Goal: Task Accomplishment & Management: Manage account settings

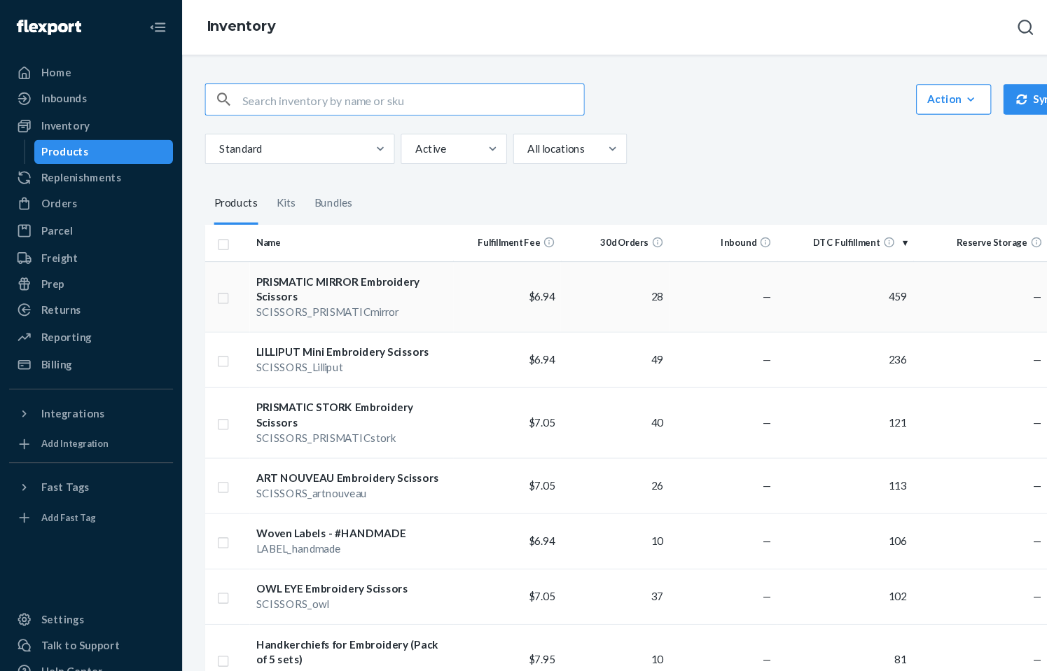
click at [209, 276] on input "checkbox" at bounding box center [205, 273] width 11 height 15
checkbox input "true"
click at [201, 329] on input "checkbox" at bounding box center [205, 331] width 11 height 15
checkbox input "true"
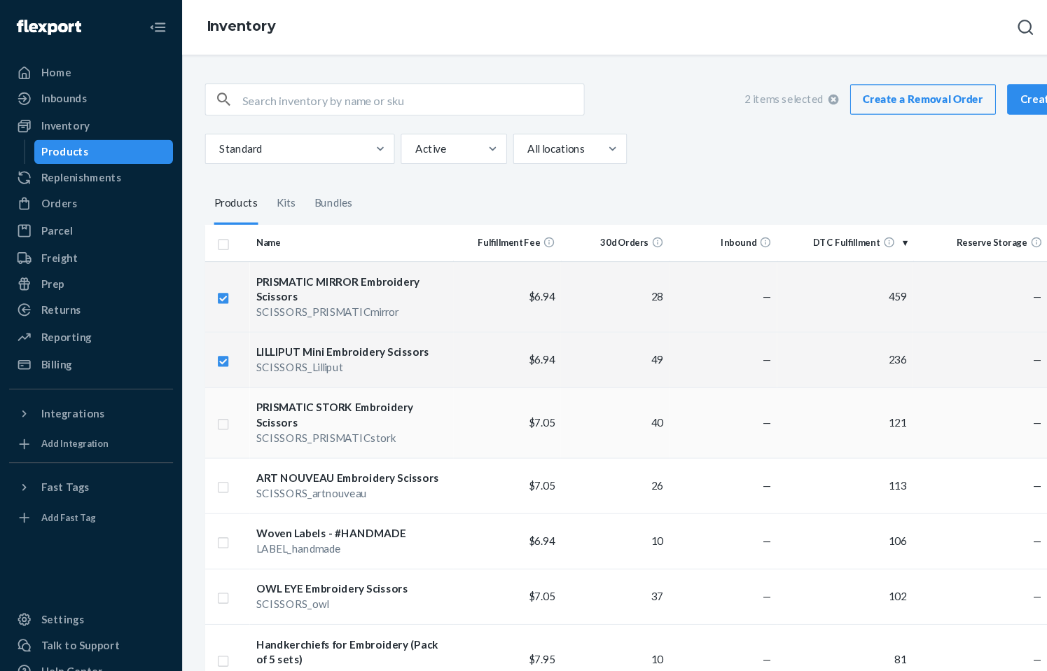
click at [204, 384] on input "checkbox" at bounding box center [205, 390] width 11 height 15
checkbox input "true"
click at [206, 441] on input "checkbox" at bounding box center [205, 448] width 11 height 15
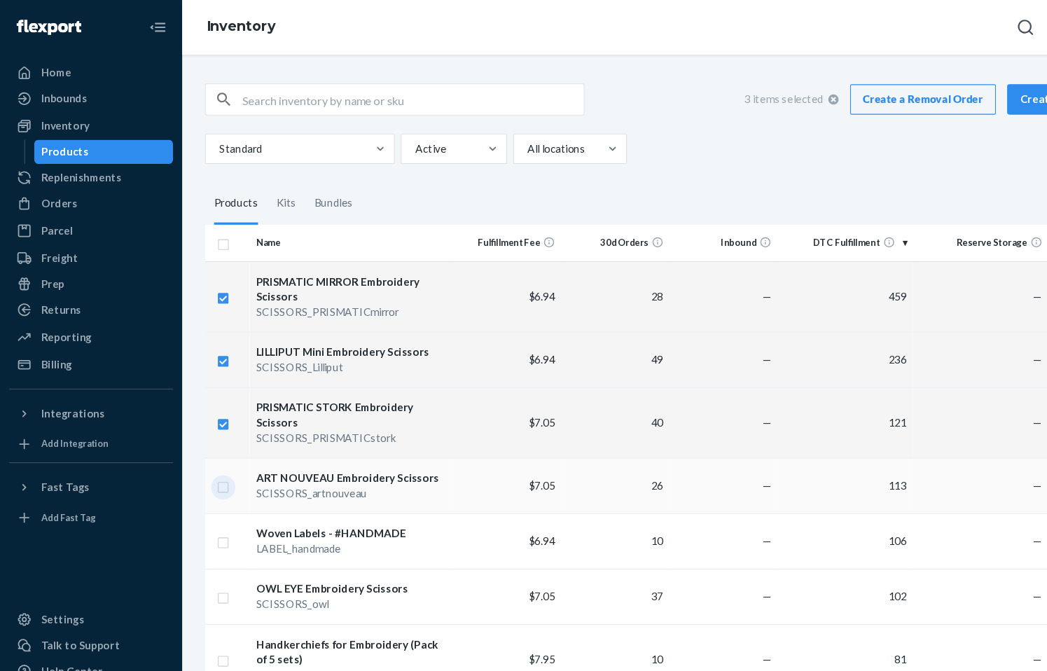
checkbox input "true"
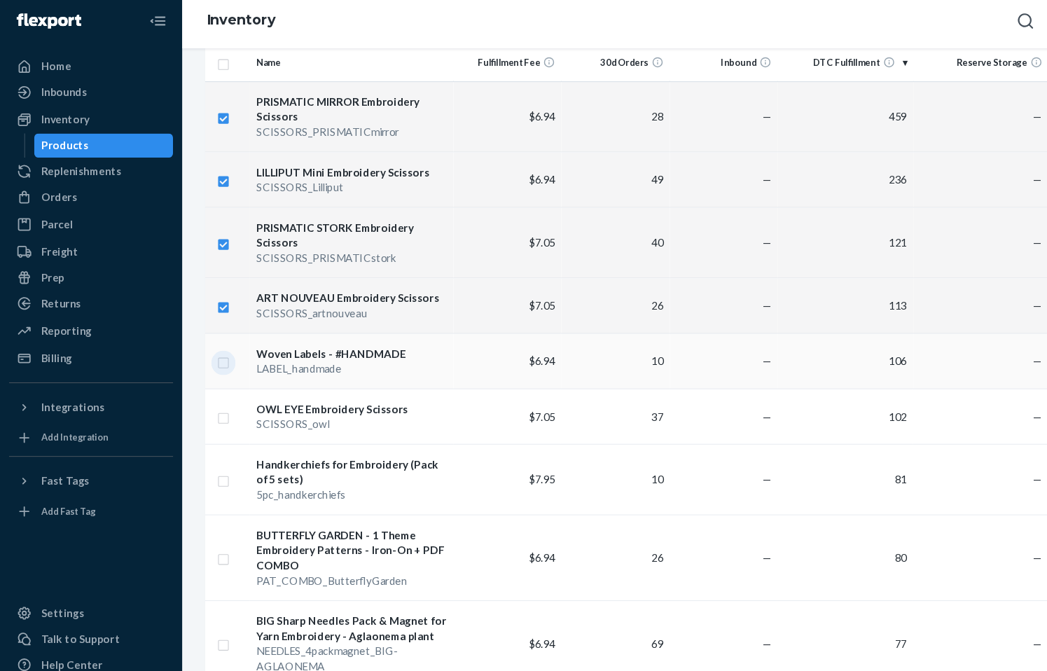
click at [203, 331] on input "checkbox" at bounding box center [205, 338] width 11 height 15
checkbox input "true"
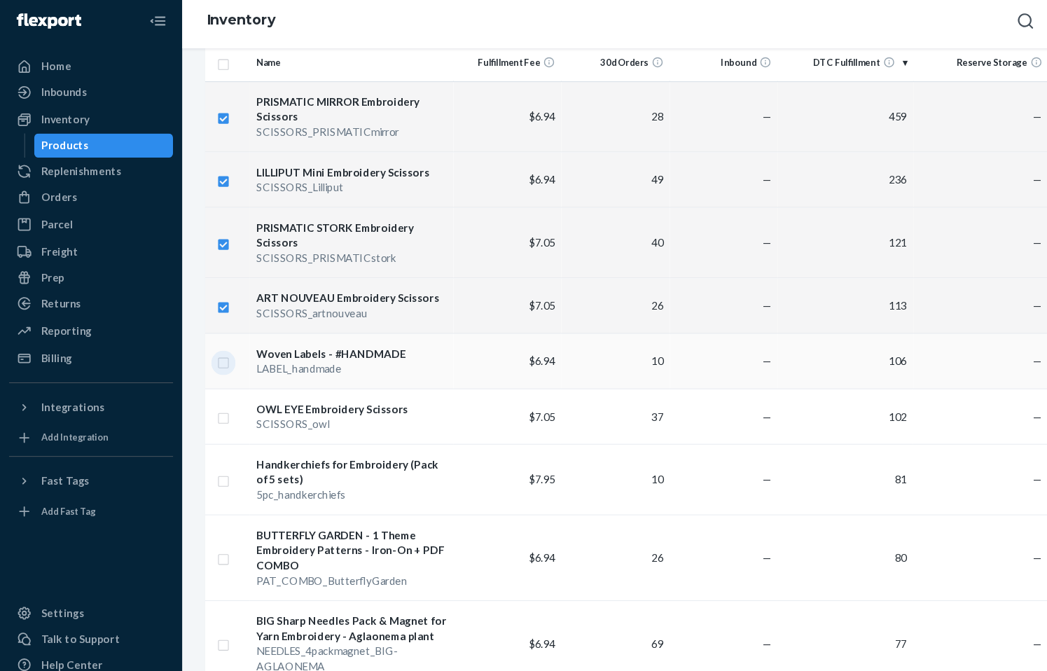
checkbox input "true"
click at [207, 441] on input "checkbox" at bounding box center [205, 448] width 11 height 15
checkbox input "true"
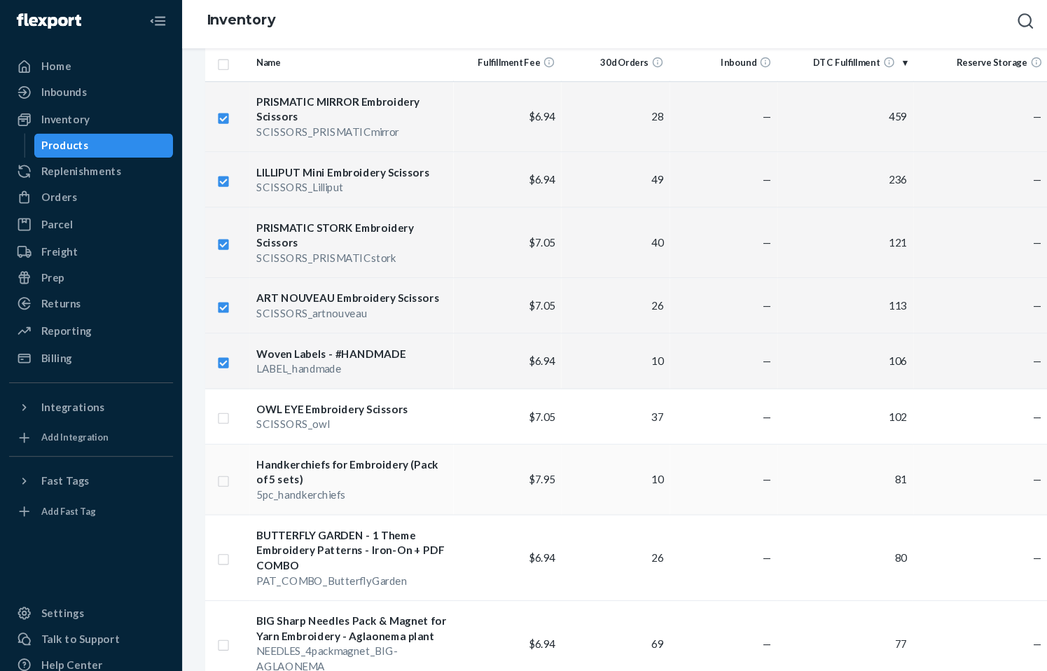
checkbox input "true"
click at [202, 383] on input "checkbox" at bounding box center [205, 390] width 11 height 15
checkbox input "true"
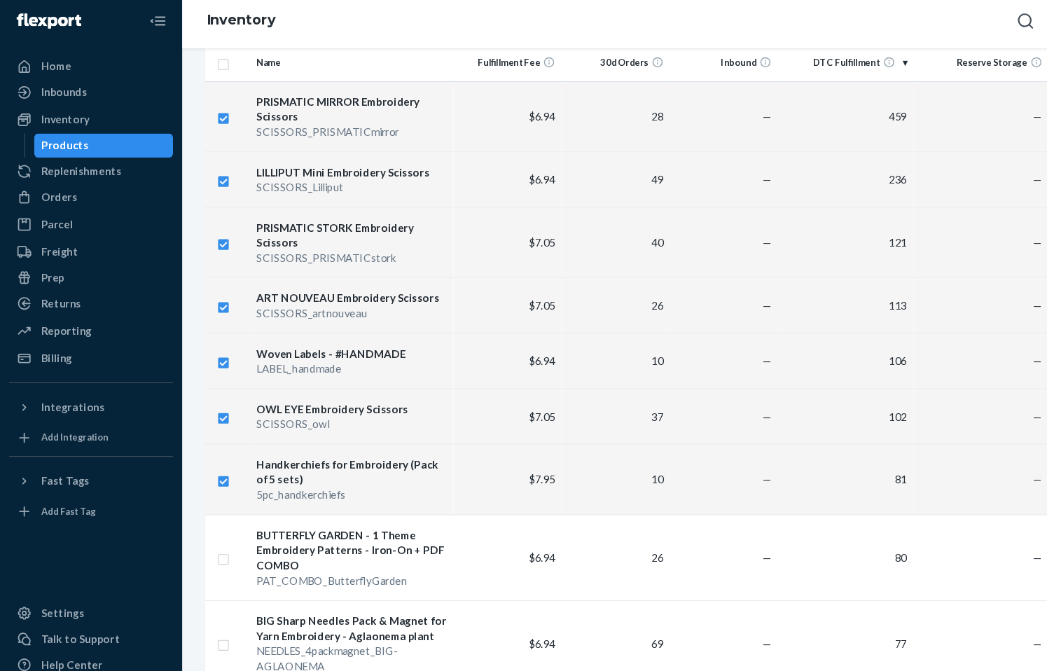
checkbox input "true"
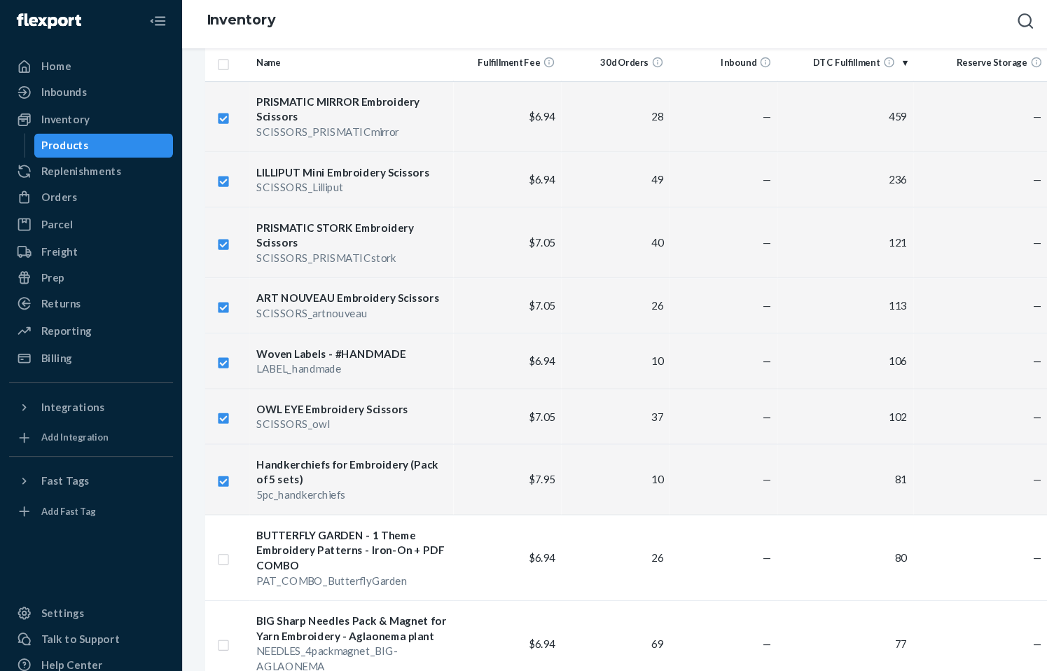
checkbox input "true"
click at [204, 513] on input "checkbox" at bounding box center [205, 520] width 11 height 15
checkbox input "true"
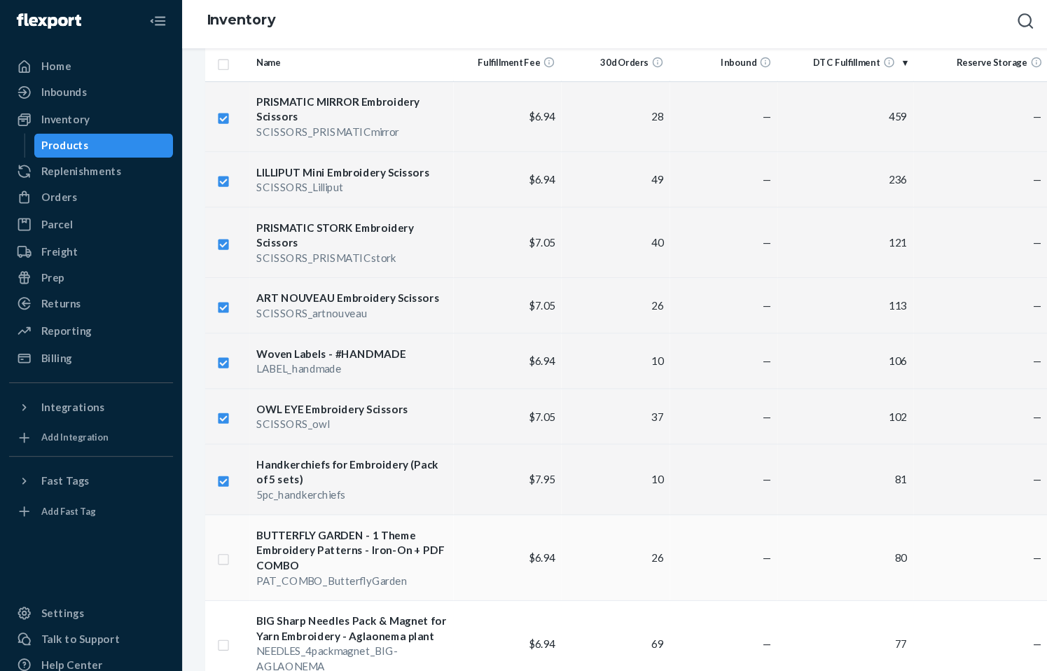
checkbox input "true"
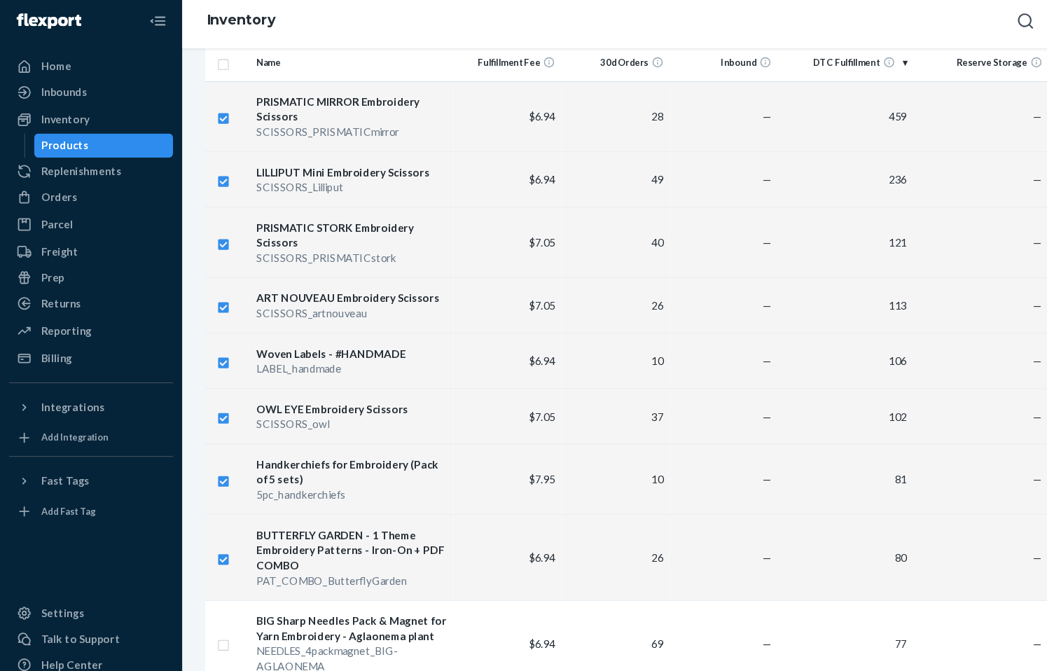
scroll to position [229, 0]
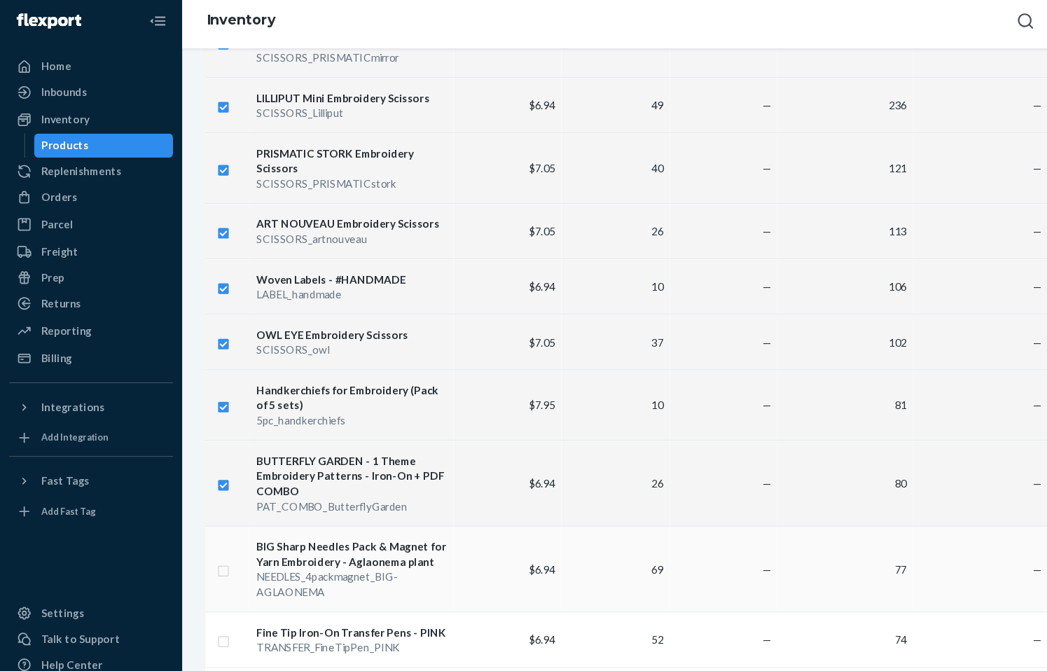
click at [207, 523] on input "checkbox" at bounding box center [205, 530] width 11 height 15
checkbox input "true"
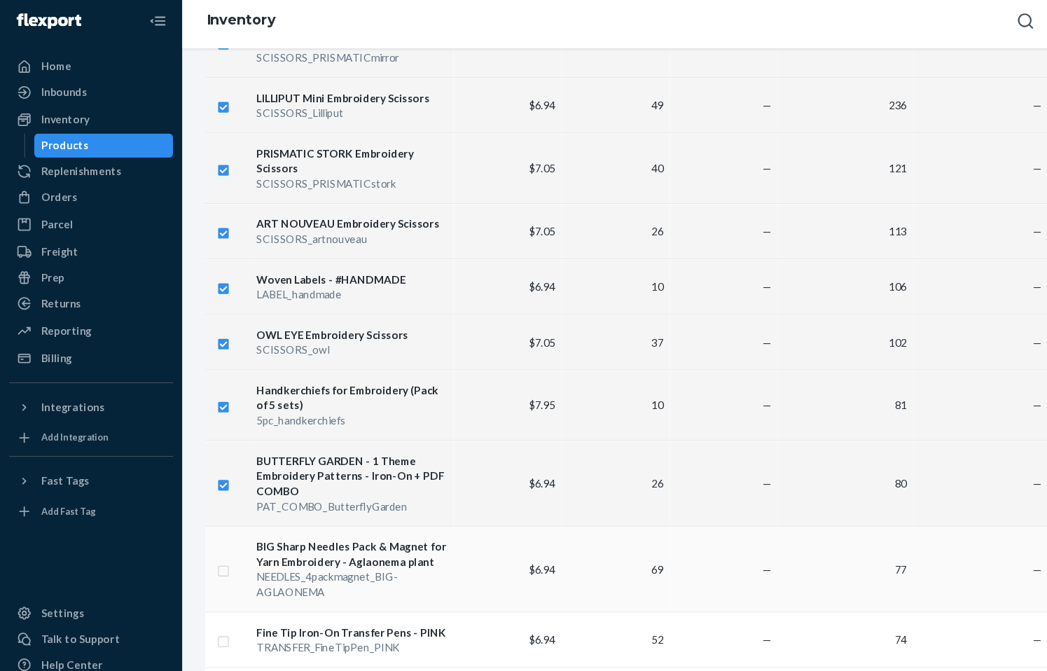
checkbox input "true"
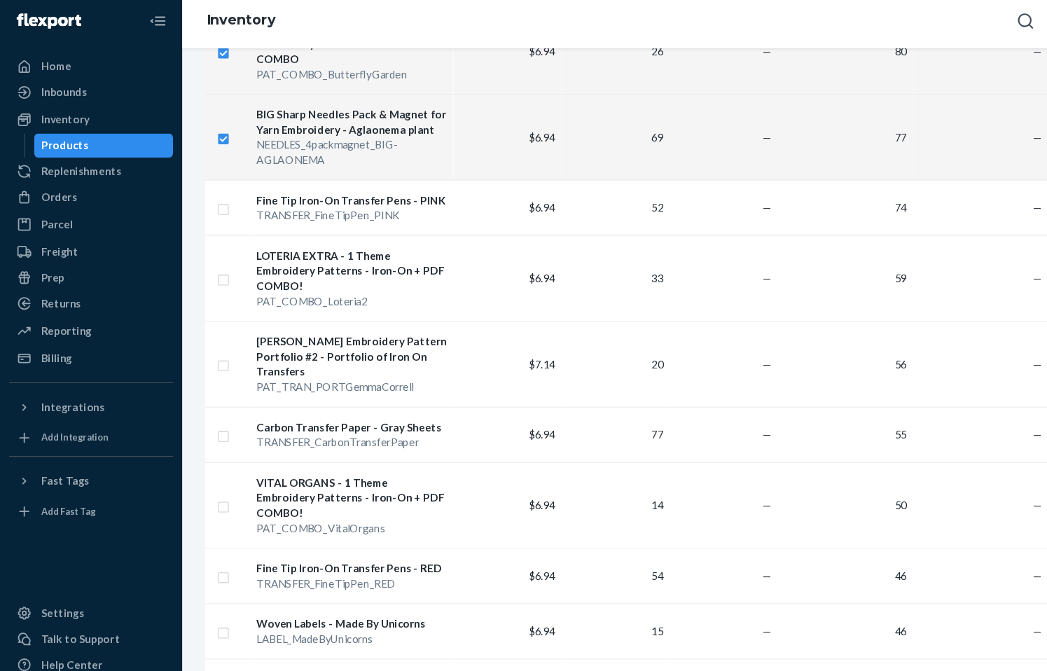
scroll to position [710, 0]
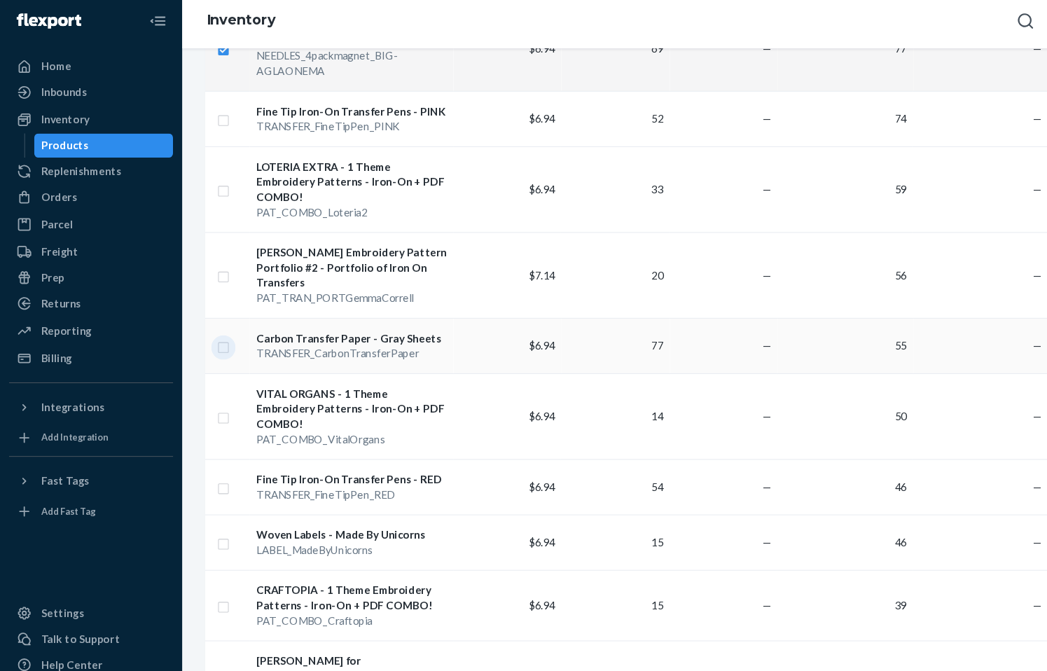
click at [205, 317] on input "checkbox" at bounding box center [205, 324] width 11 height 15
checkbox input "true"
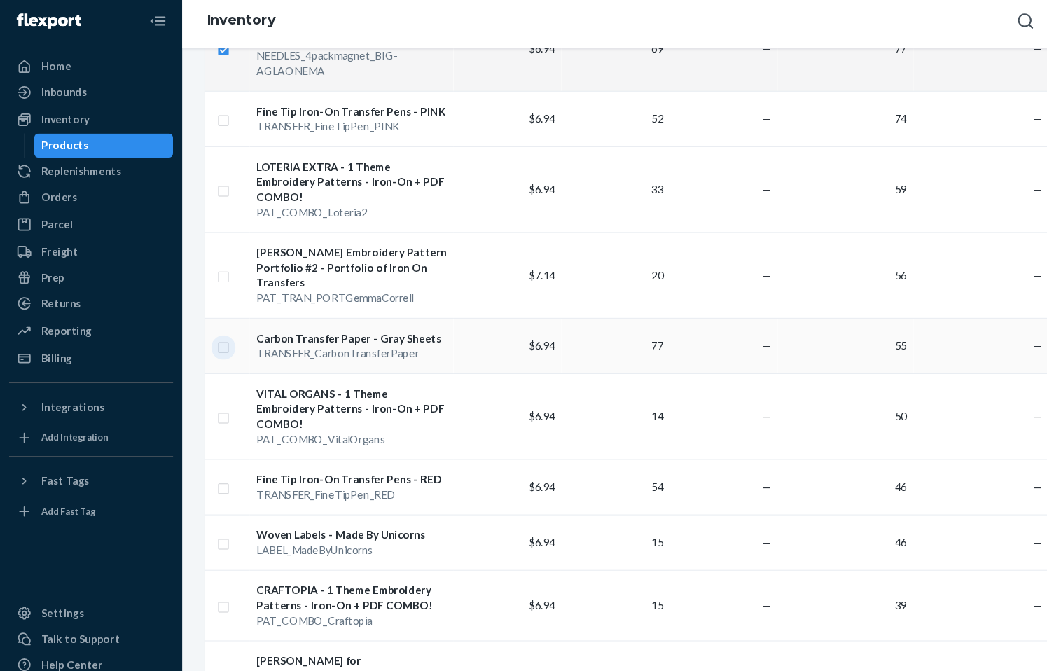
checkbox input "true"
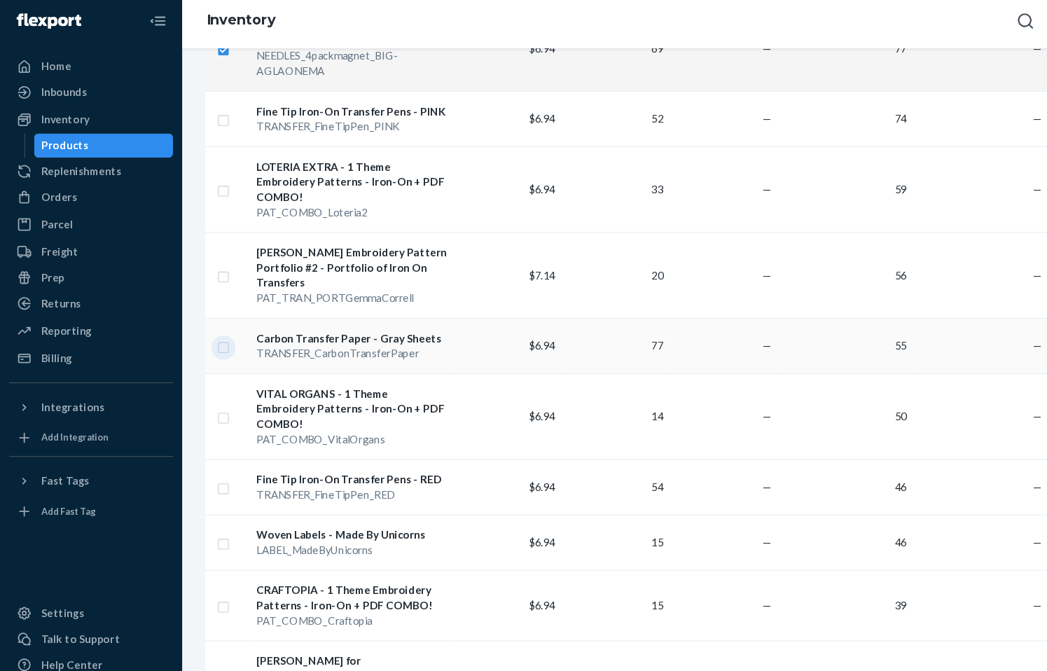
checkbox input "true"
click at [207, 383] on input "checkbox" at bounding box center [205, 390] width 11 height 15
checkbox input "true"
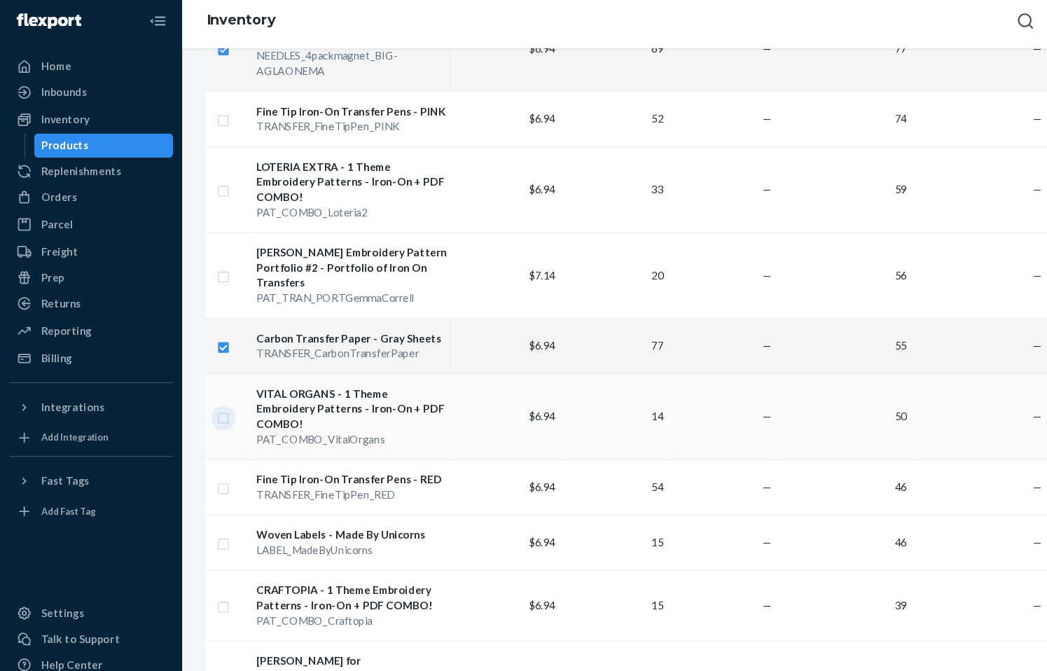
checkbox input "true"
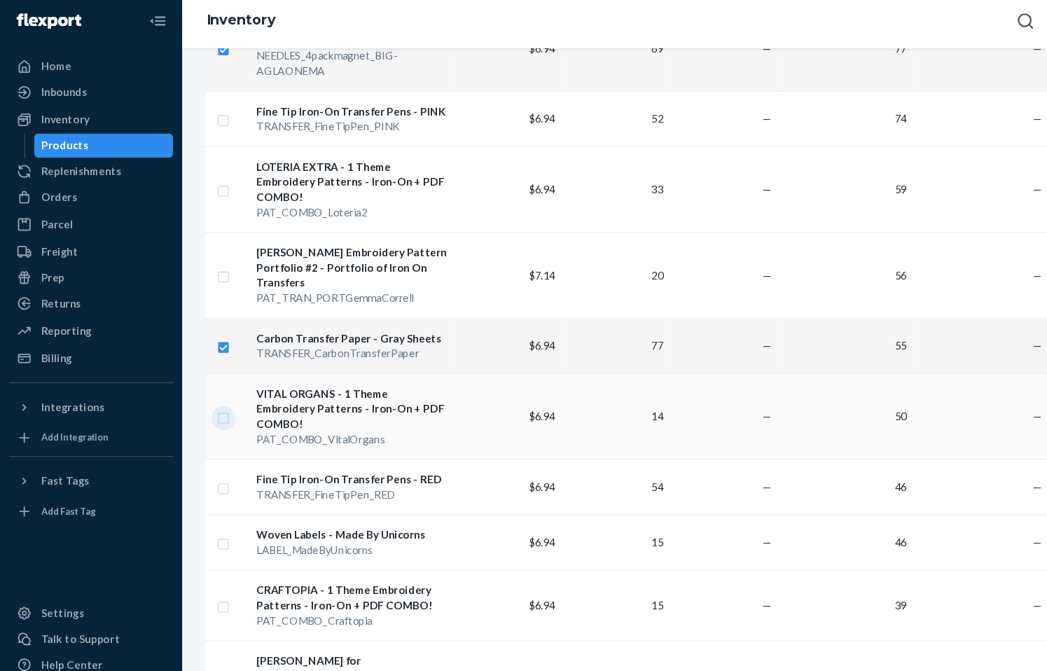
checkbox input "true"
click at [201, 252] on input "checkbox" at bounding box center [205, 259] width 11 height 15
checkbox input "true"
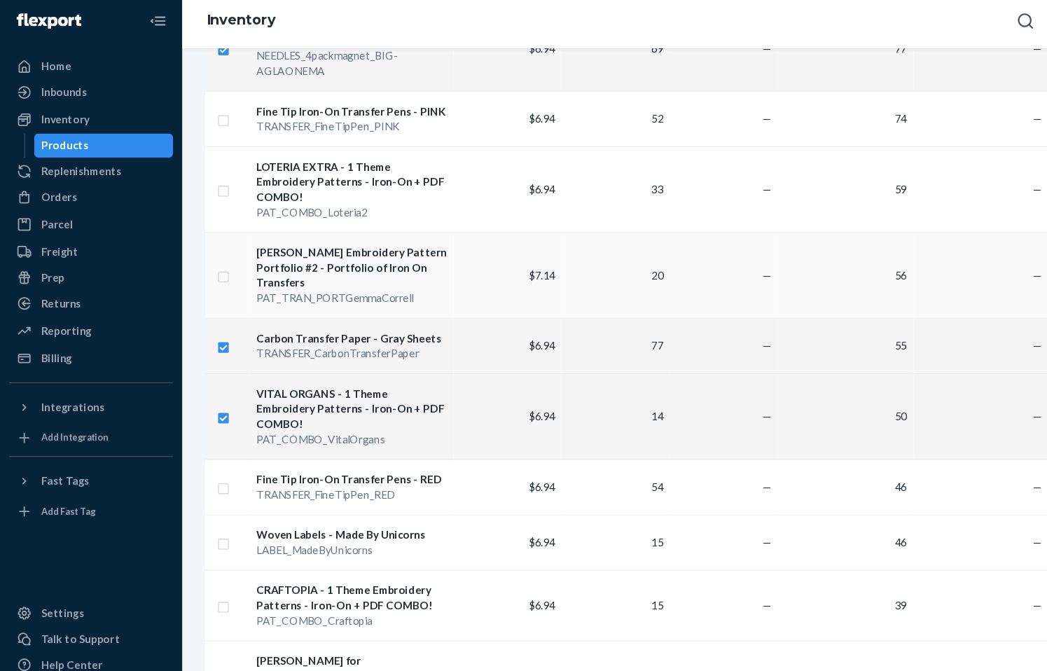
checkbox input "true"
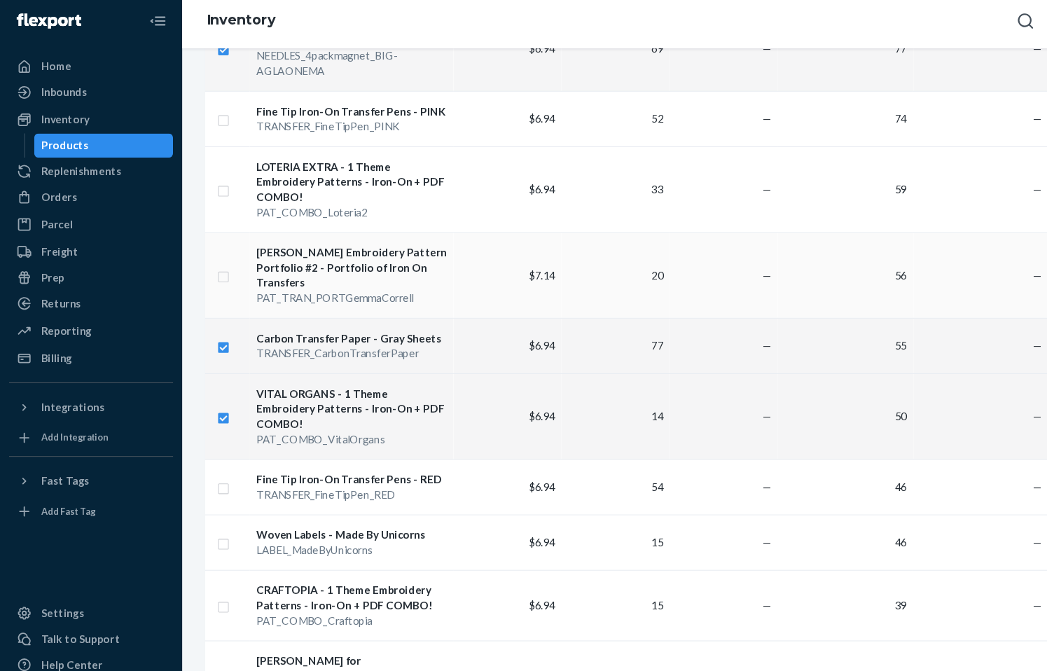
checkbox input "true"
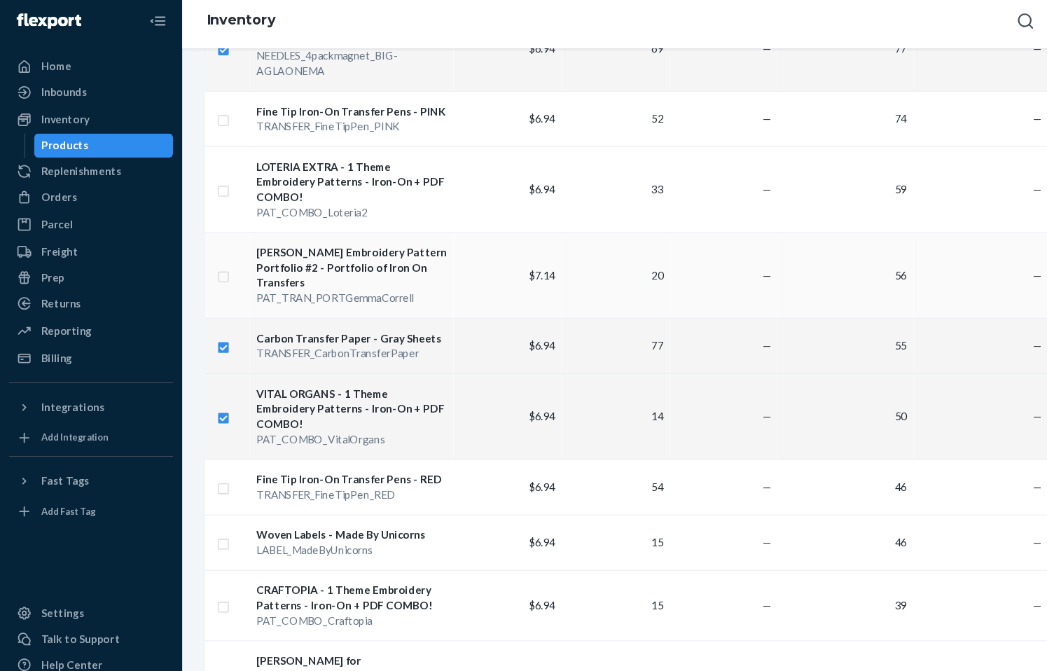
checkbox input "true"
click at [204, 173] on input "checkbox" at bounding box center [205, 180] width 11 height 15
checkbox input "true"
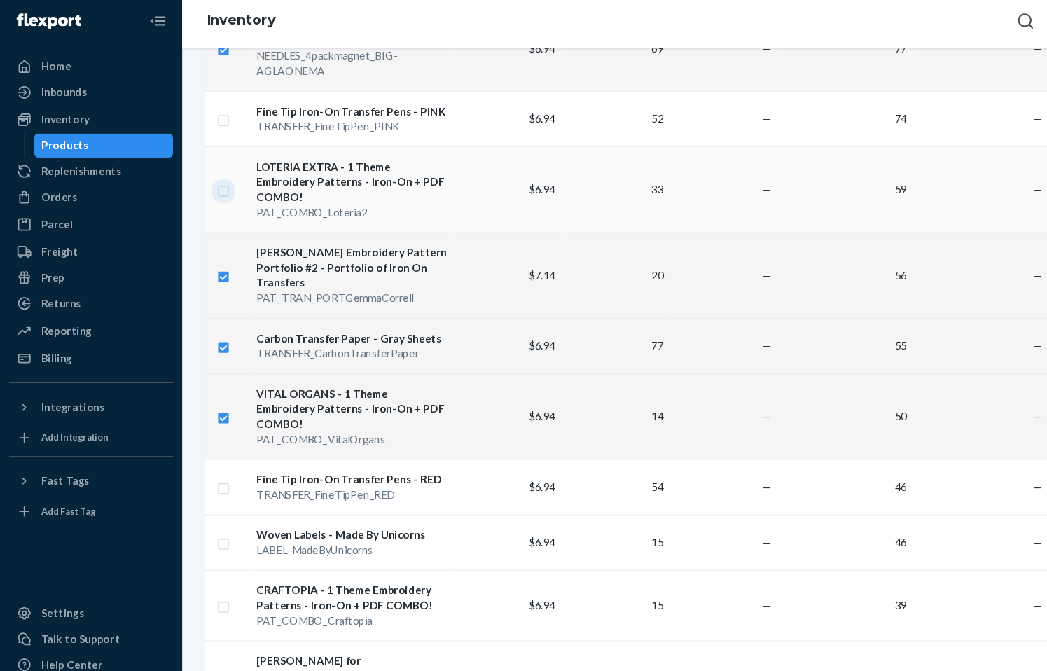
checkbox input "true"
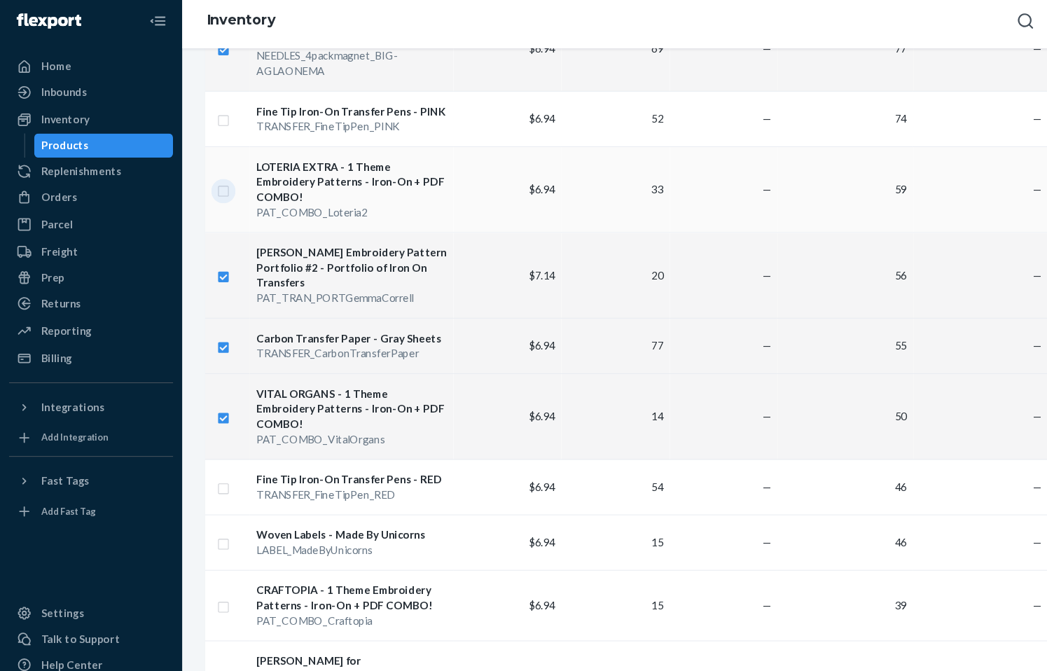
checkbox input "true"
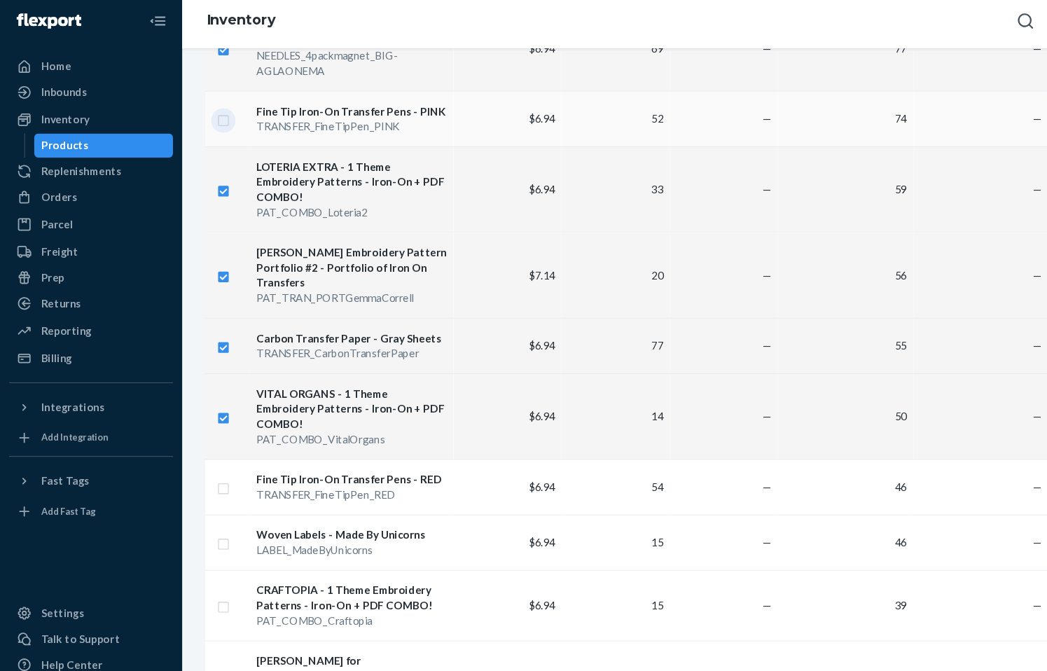
click at [204, 108] on input "checkbox" at bounding box center [205, 115] width 11 height 15
checkbox input "true"
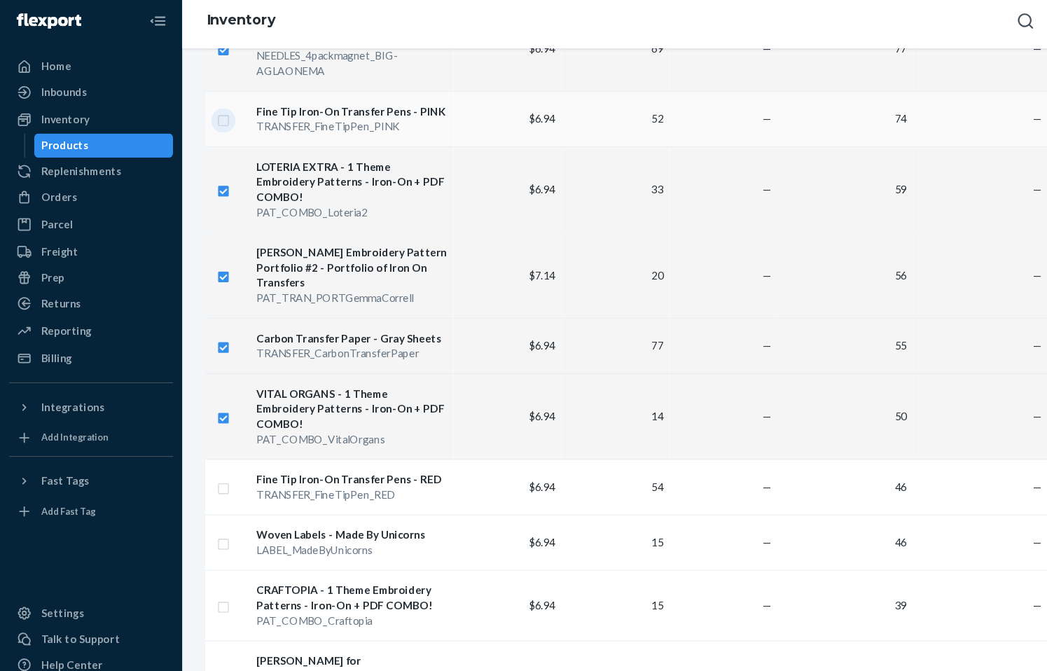
checkbox input "true"
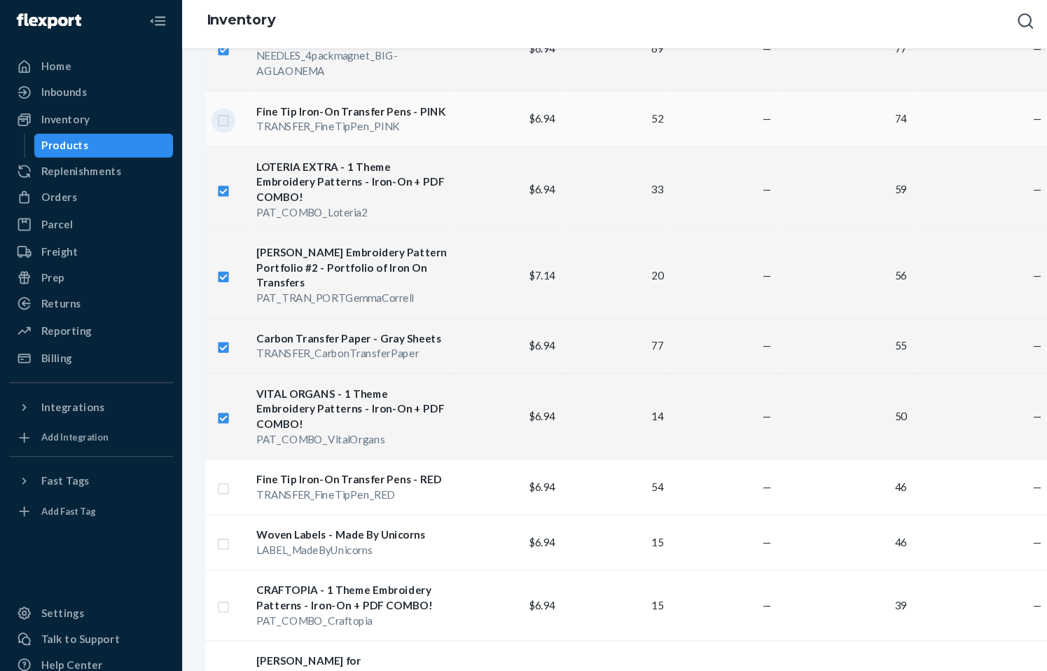
checkbox input "true"
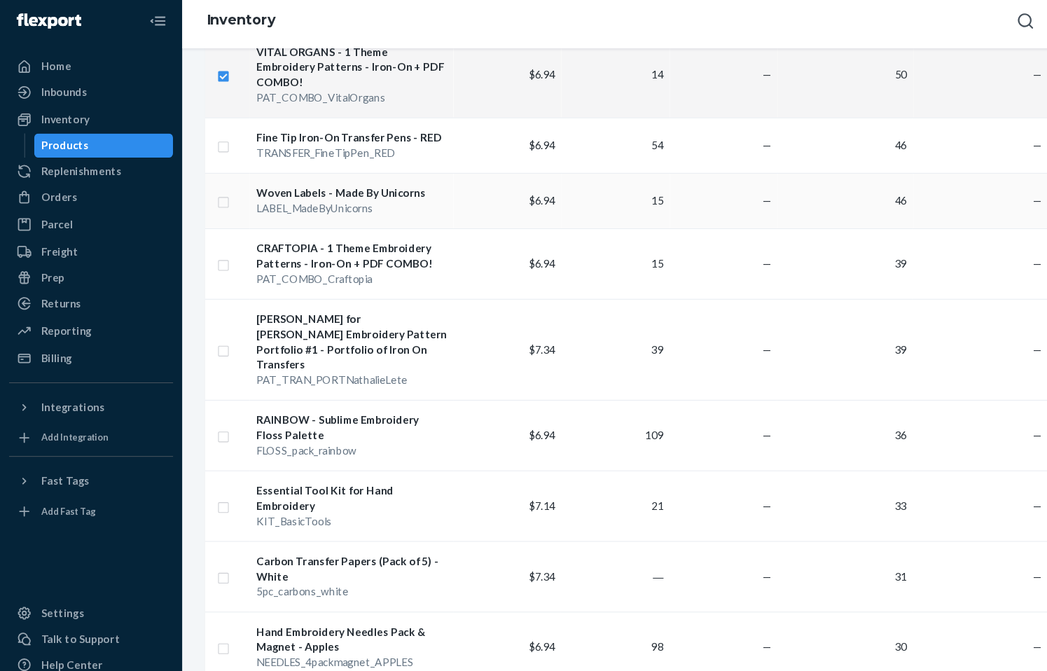
scroll to position [1026, 0]
click at [206, 132] on input "checkbox" at bounding box center [205, 139] width 11 height 15
checkbox input "true"
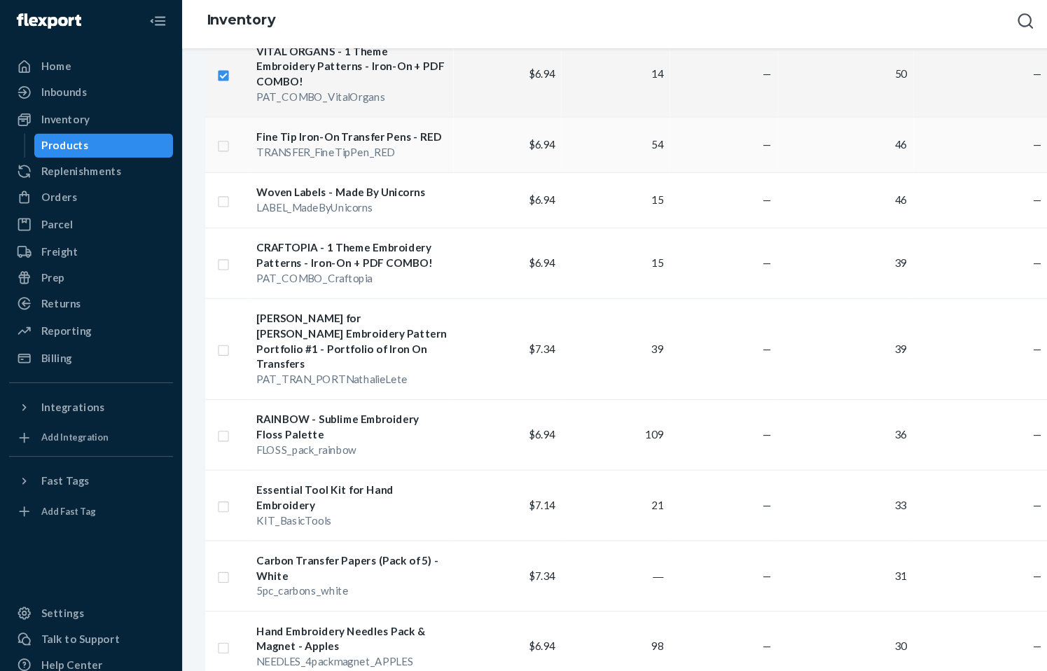
checkbox input "true"
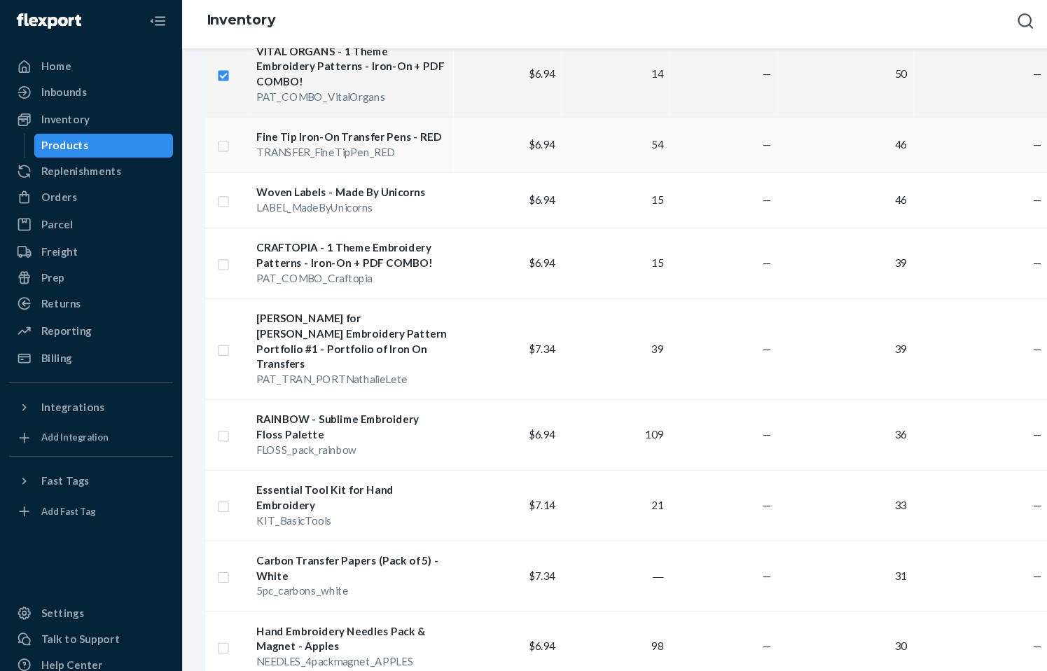
checkbox input "true"
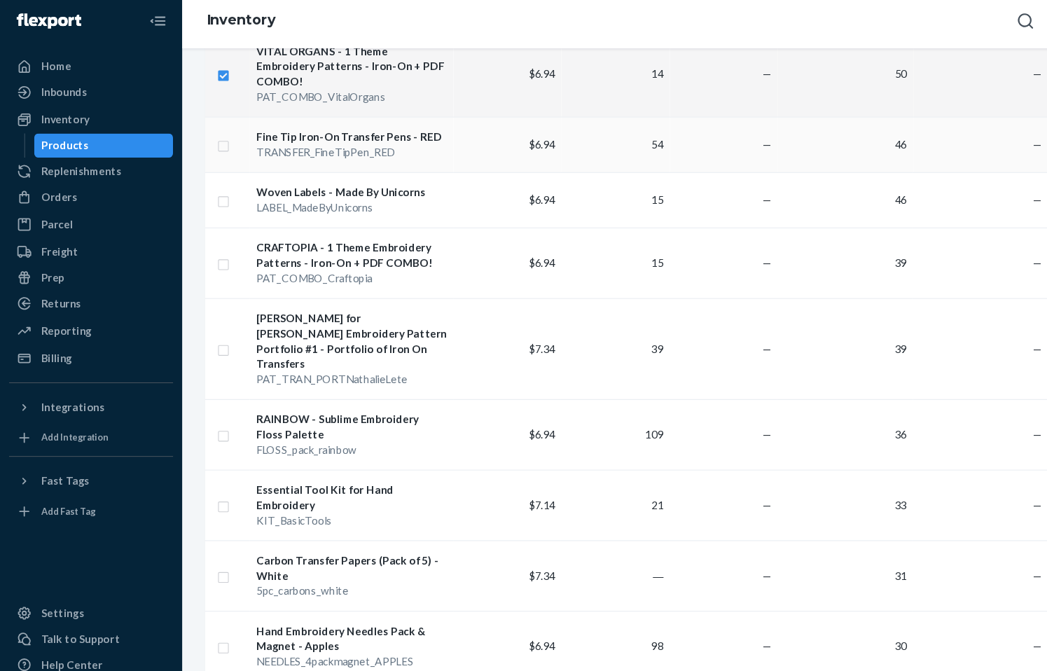
checkbox input "true"
click at [207, 183] on input "checkbox" at bounding box center [205, 190] width 11 height 15
checkbox input "true"
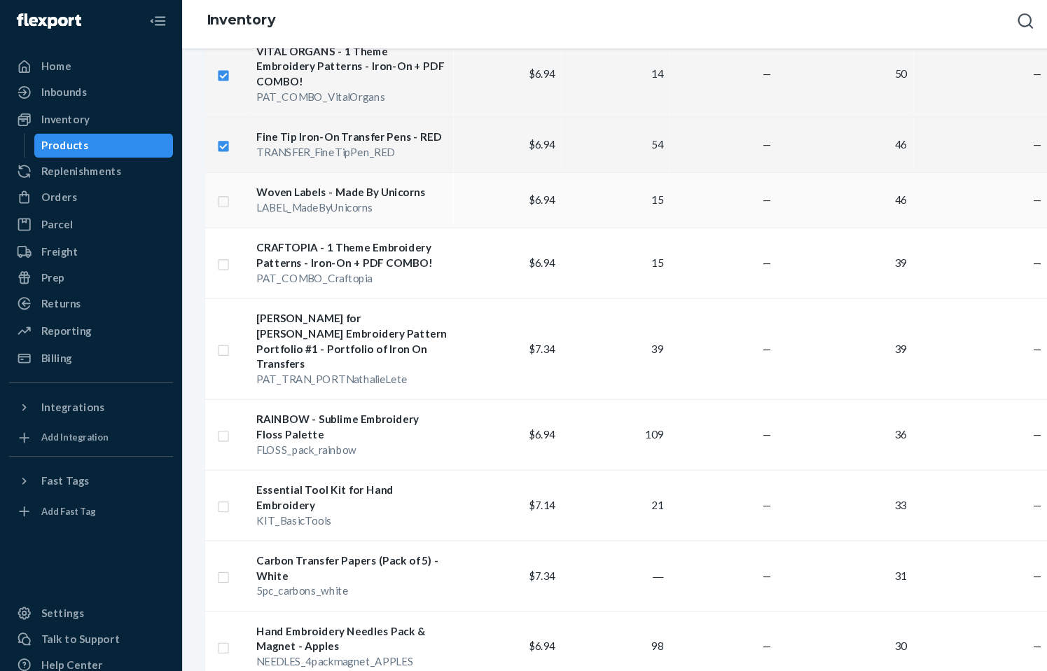
checkbox input "true"
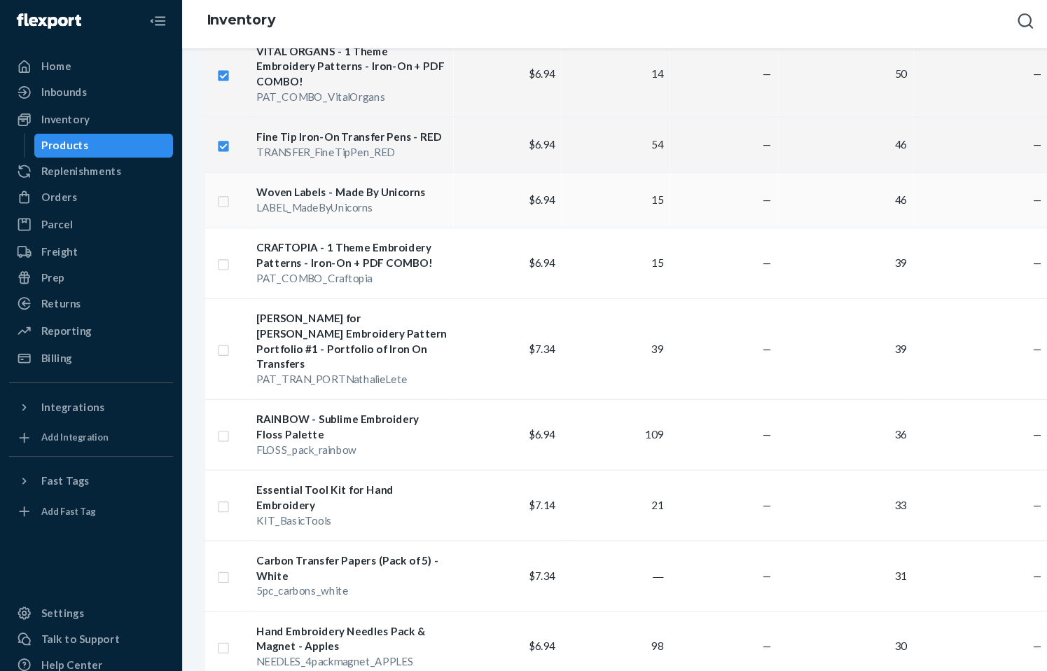
checkbox input "true"
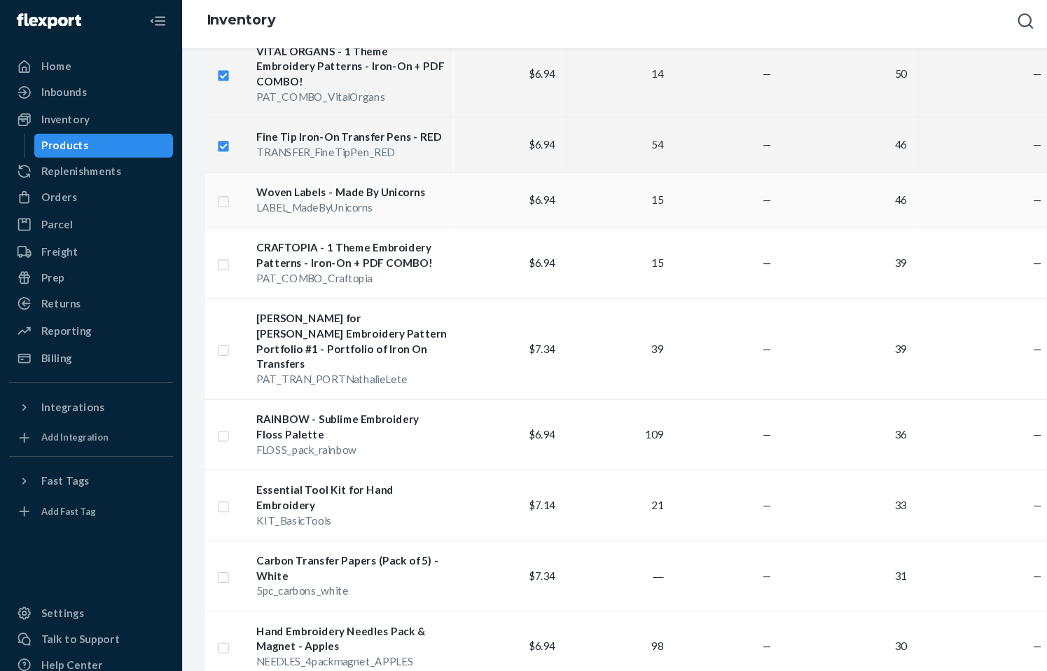
checkbox input "true"
click at [206, 241] on input "checkbox" at bounding box center [205, 248] width 11 height 15
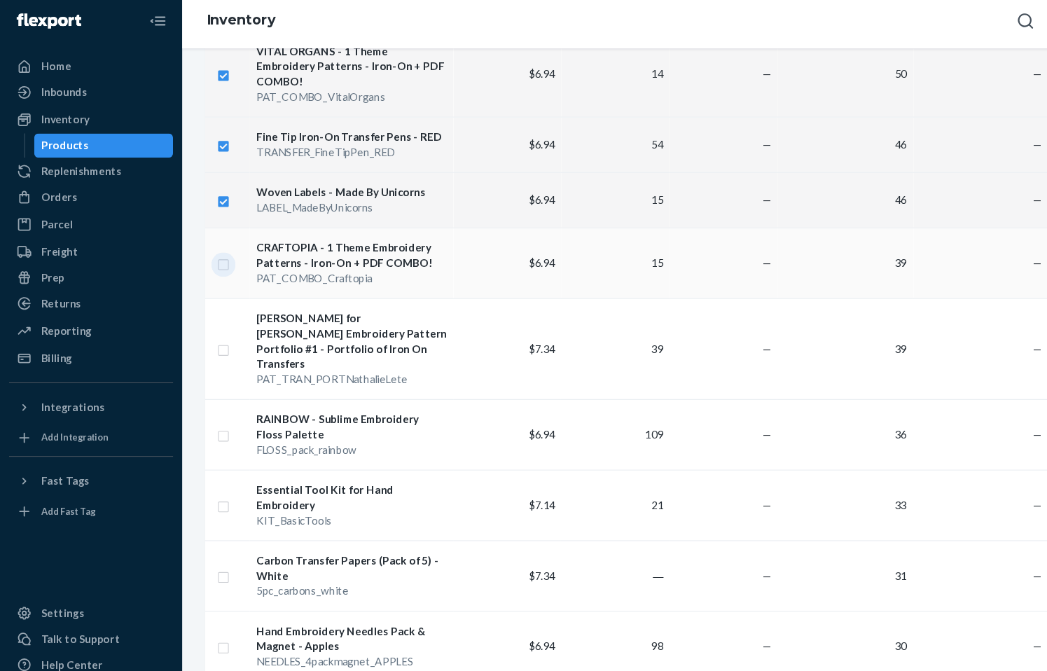
checkbox input "true"
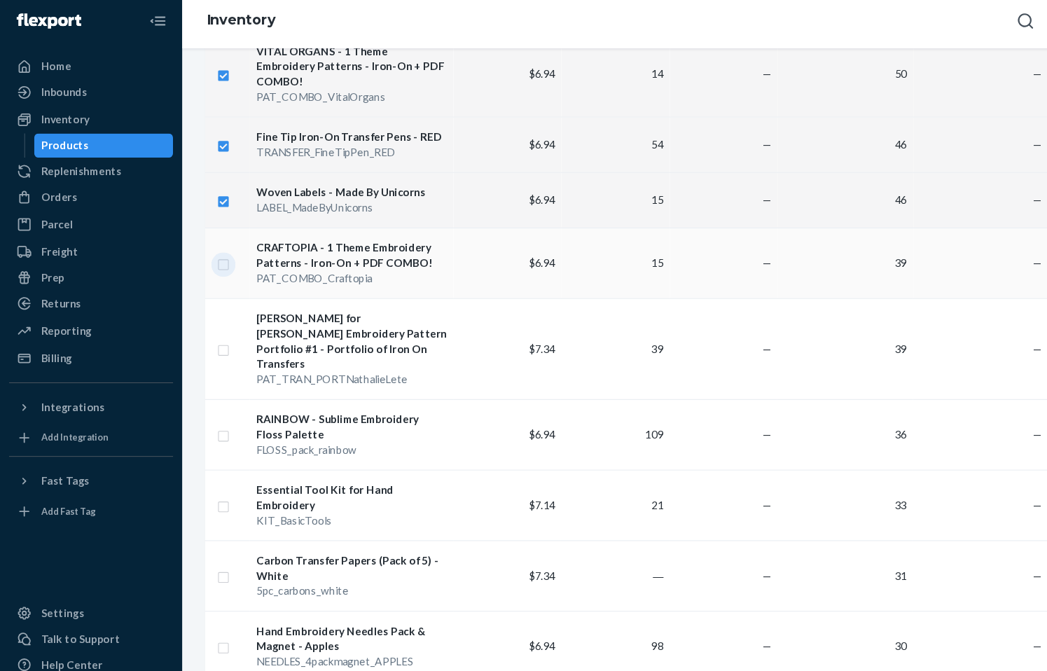
checkbox input "true"
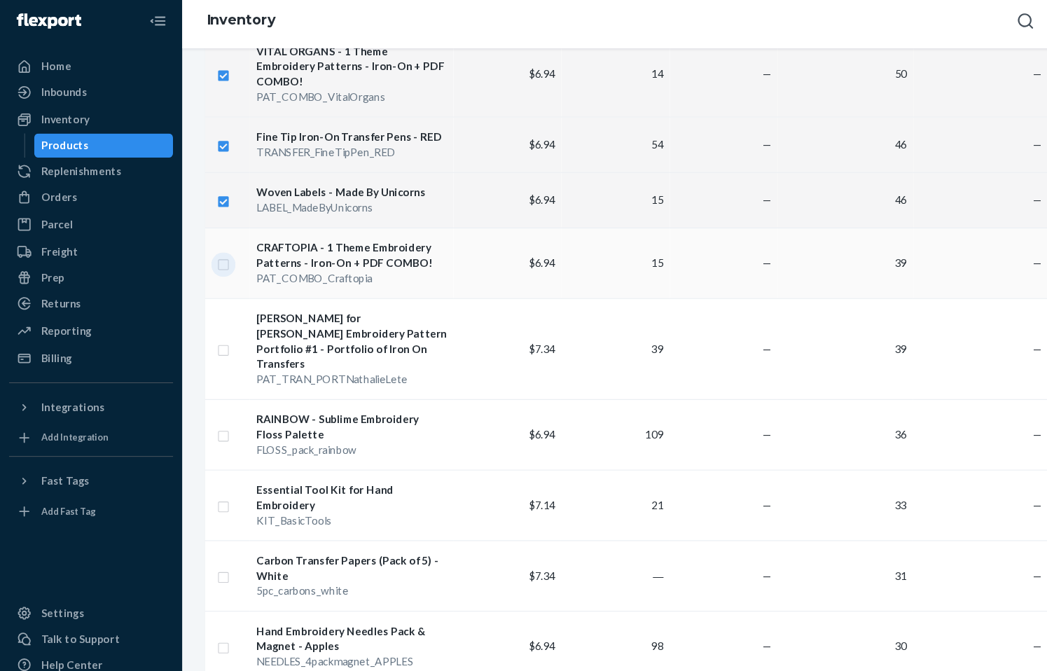
checkbox input "true"
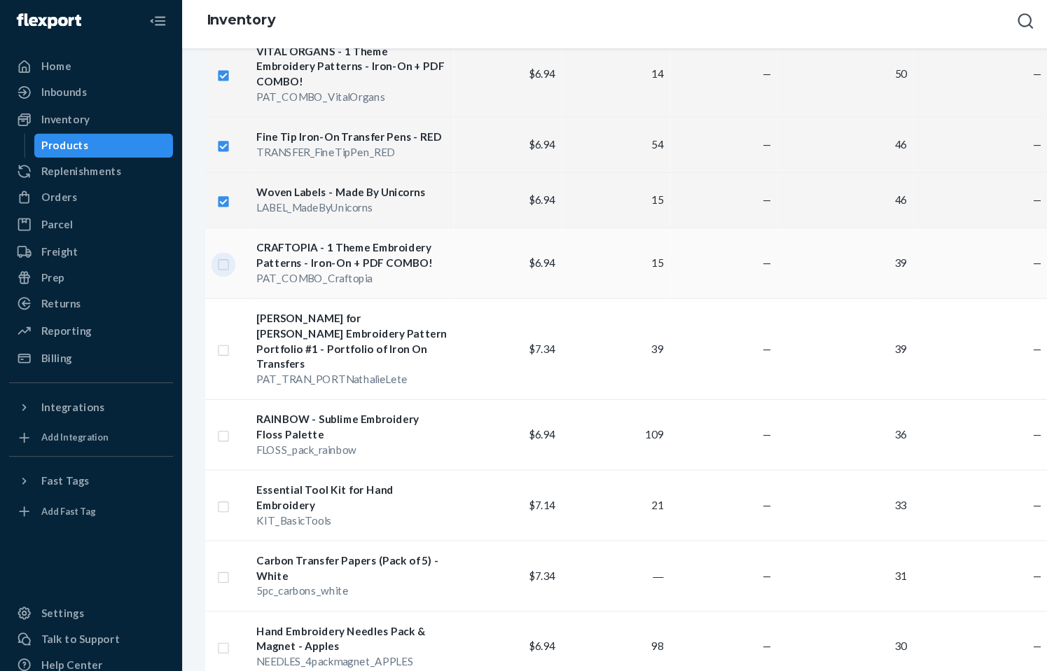
checkbox input "true"
click at [205, 320] on input "checkbox" at bounding box center [205, 327] width 11 height 15
checkbox input "true"
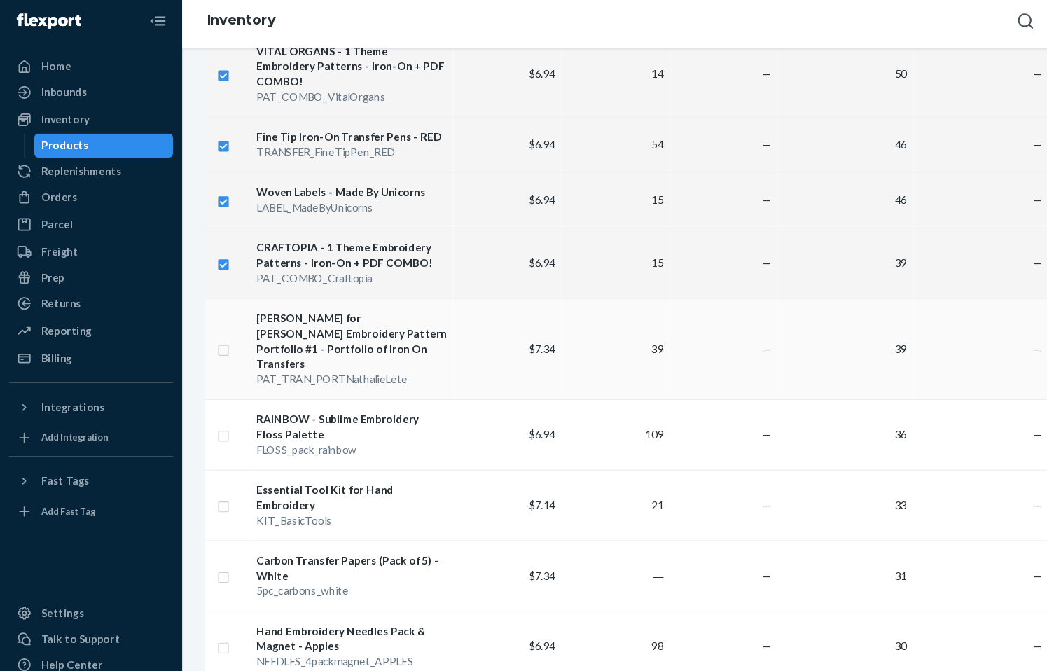
checkbox input "true"
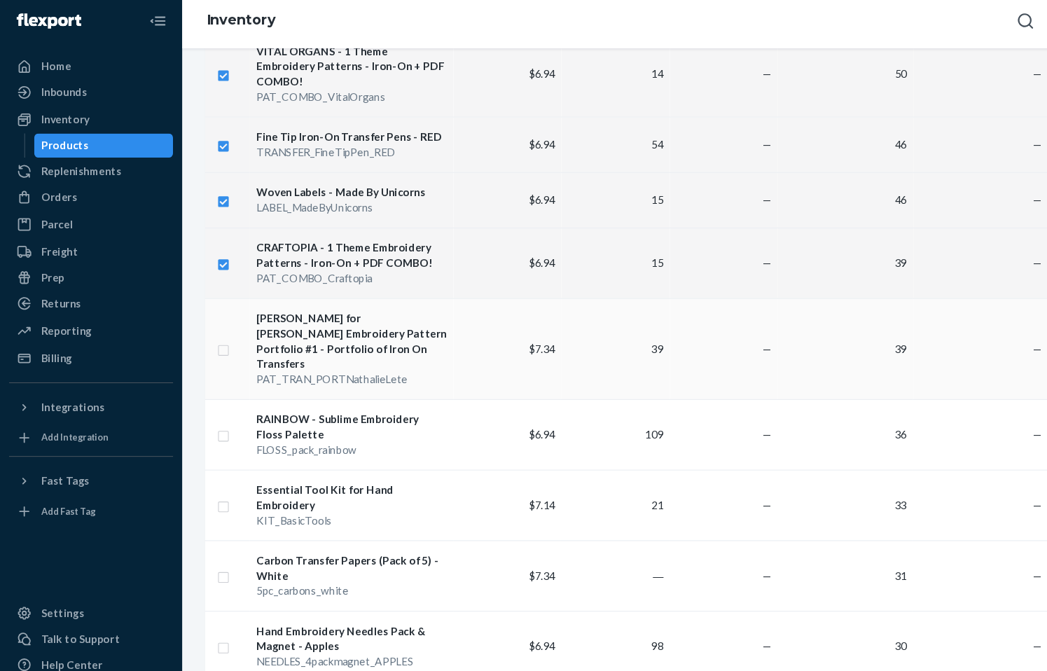
checkbox input "true"
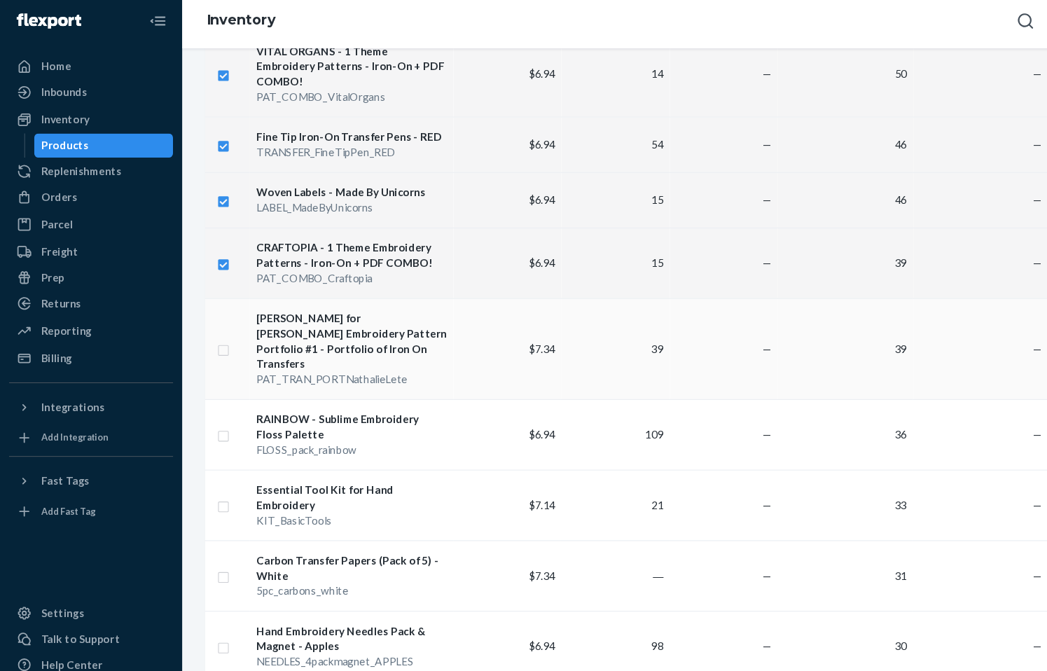
checkbox input "true"
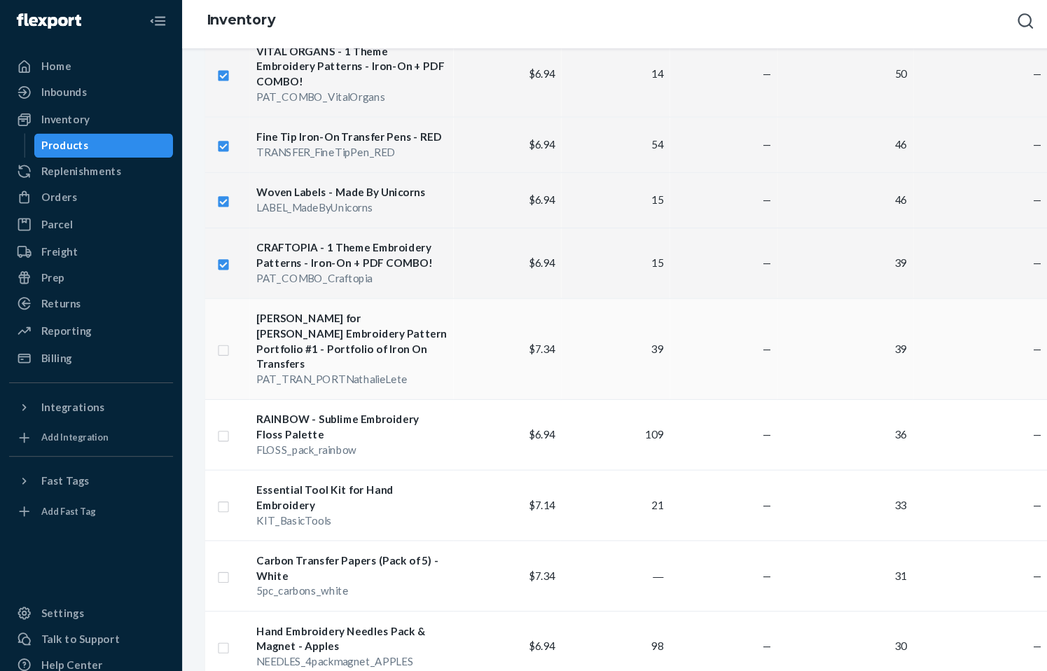
checkbox input "true"
click at [202, 399] on input "checkbox" at bounding box center [205, 406] width 11 height 15
checkbox input "true"
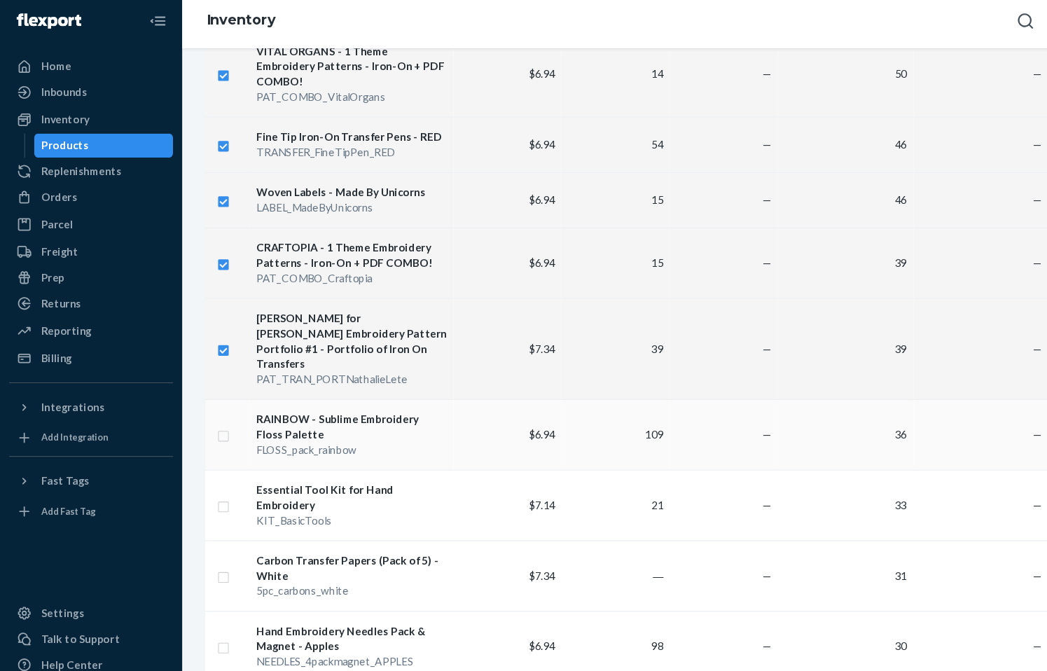
checkbox input "true"
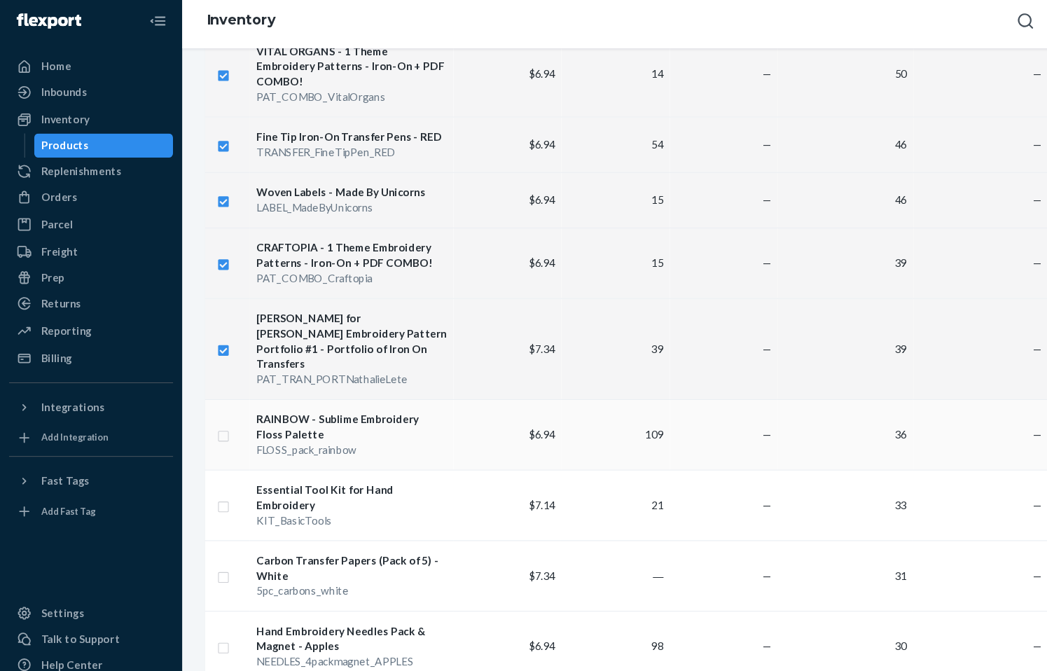
checkbox input "true"
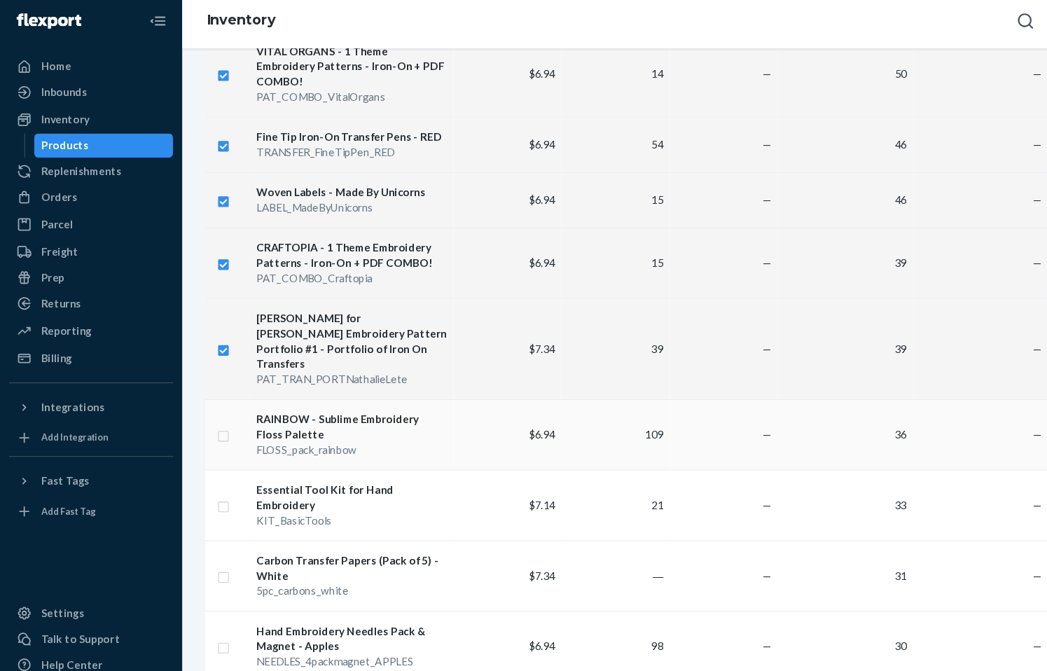
checkbox input "true"
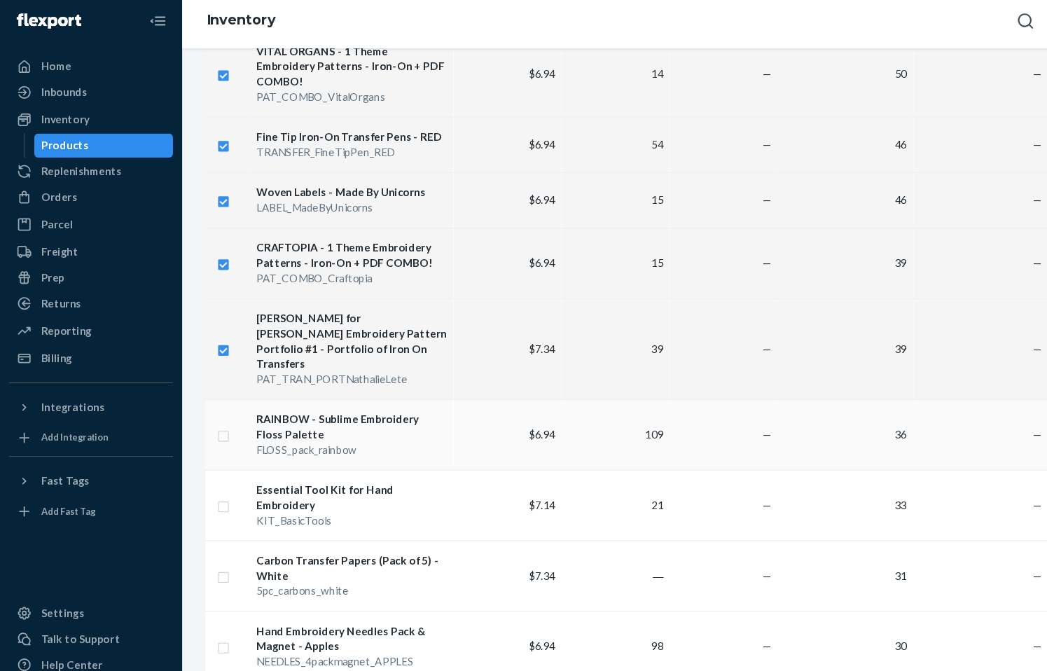
checkbox input "true"
click at [204, 465] on input "checkbox" at bounding box center [205, 472] width 11 height 15
checkbox input "true"
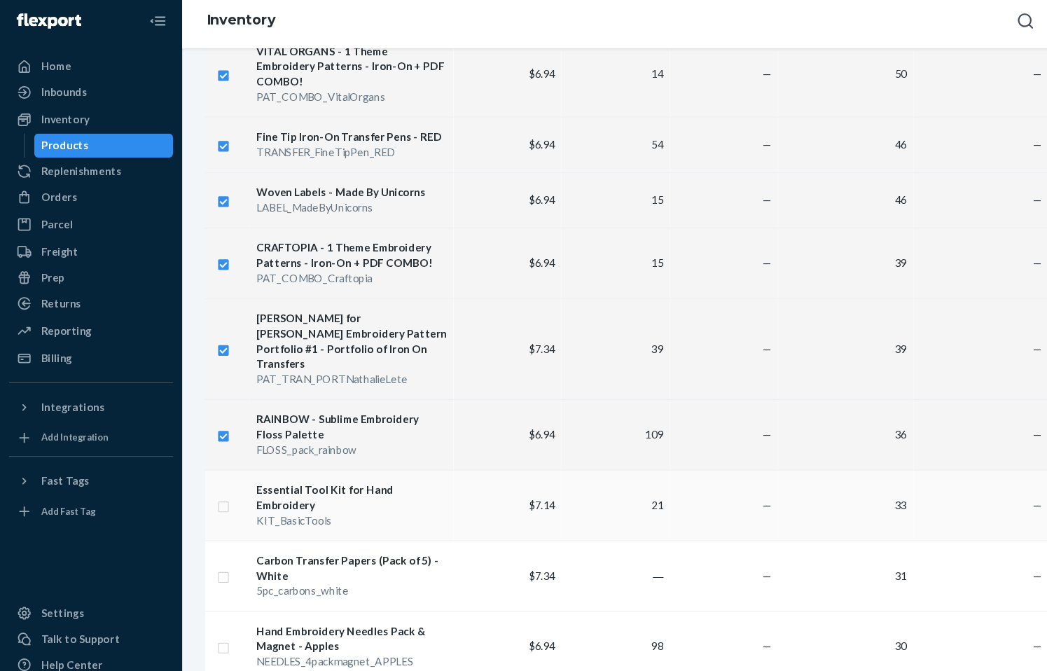
checkbox input "true"
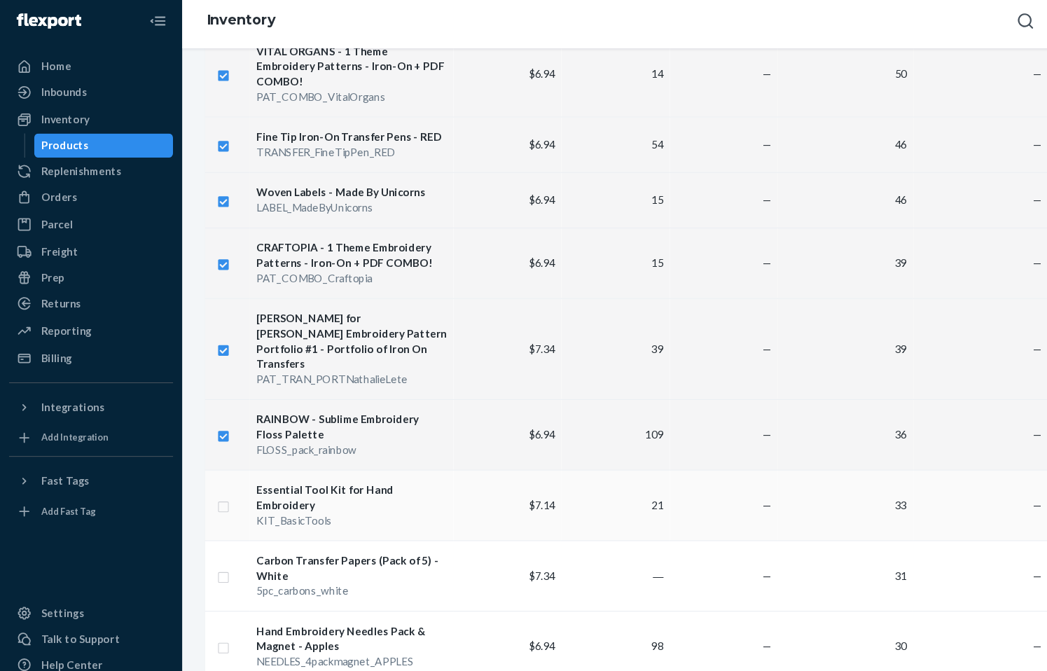
checkbox input "true"
click at [204, 530] on input "checkbox" at bounding box center [205, 537] width 11 height 15
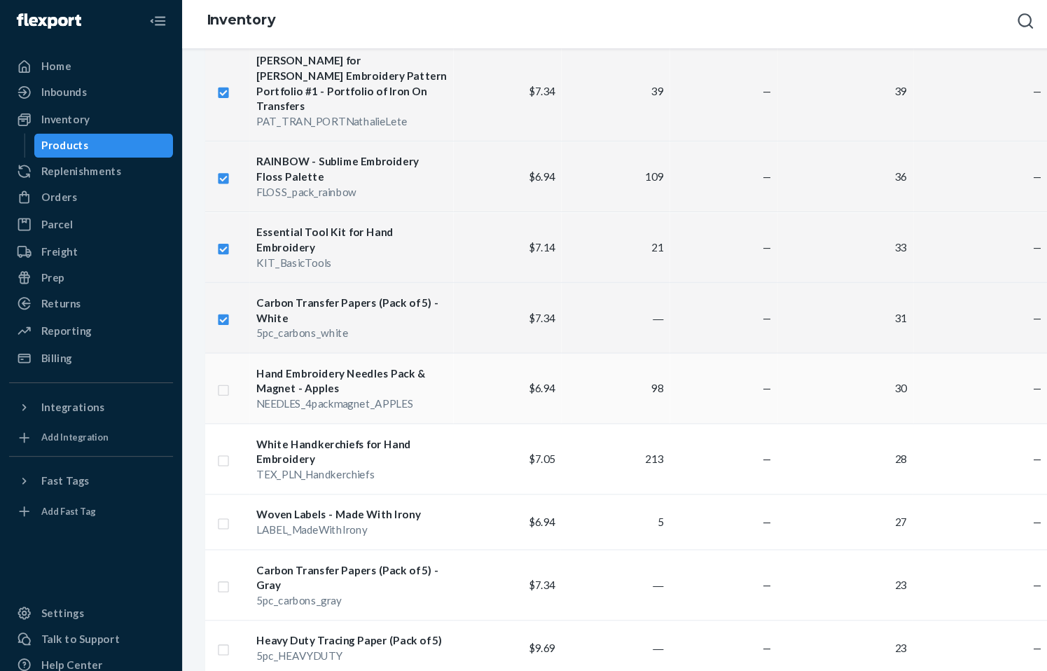
scroll to position [1265, 0]
click at [203, 355] on input "checkbox" at bounding box center [205, 362] width 11 height 15
click at [205, 420] on input "checkbox" at bounding box center [205, 427] width 11 height 15
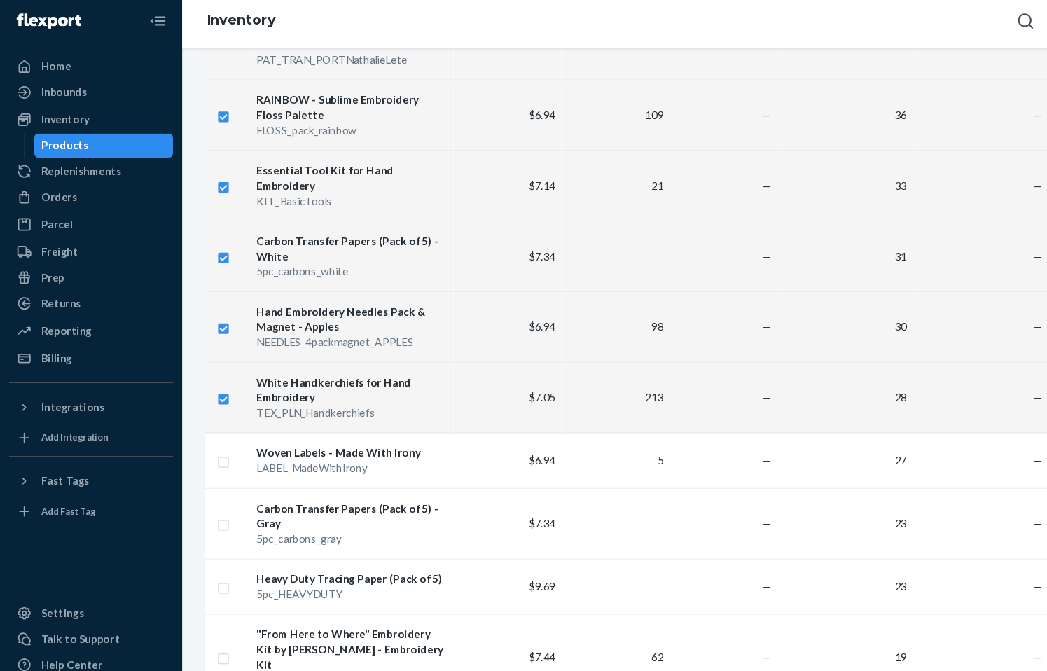
scroll to position [1335, 0]
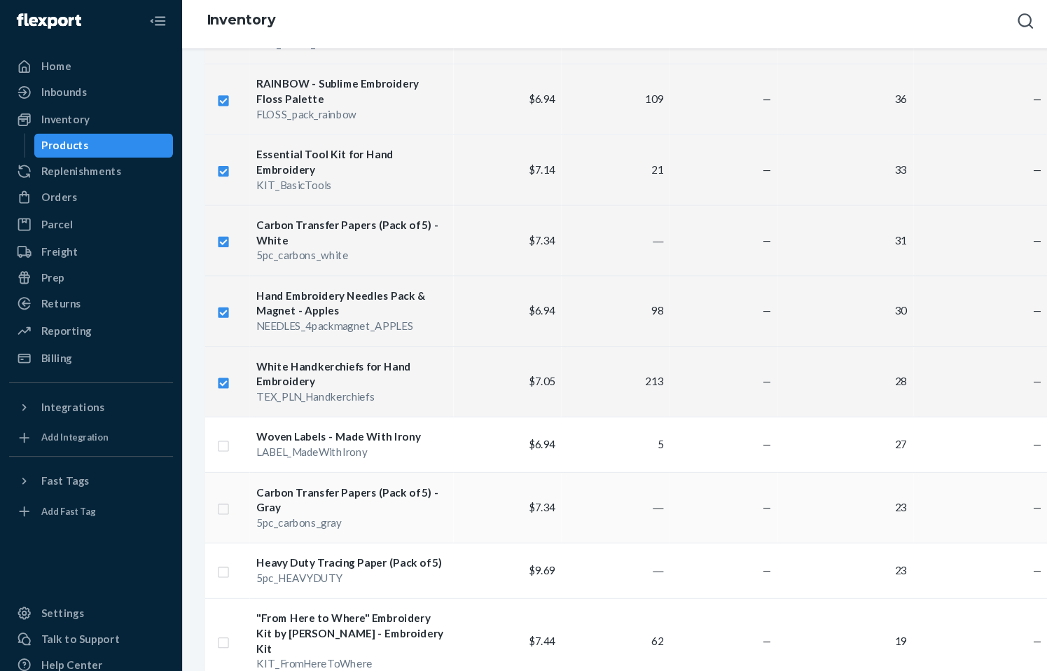
click at [202, 467] on input "checkbox" at bounding box center [205, 474] width 11 height 15
click at [205, 525] on input "checkbox" at bounding box center [205, 532] width 11 height 15
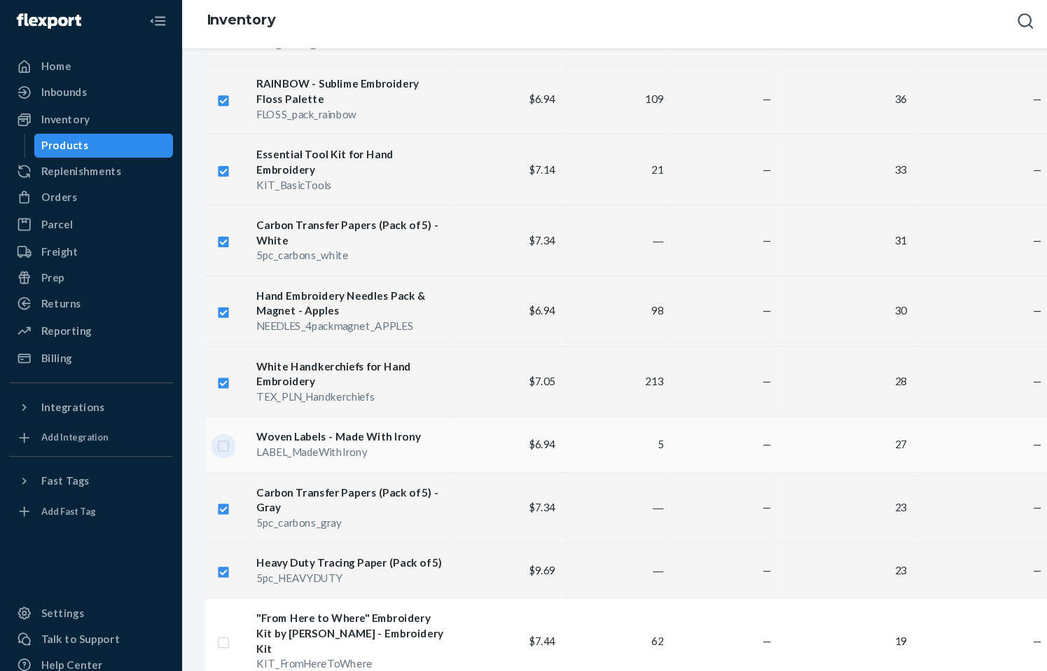
click at [207, 408] on input "checkbox" at bounding box center [205, 415] width 11 height 15
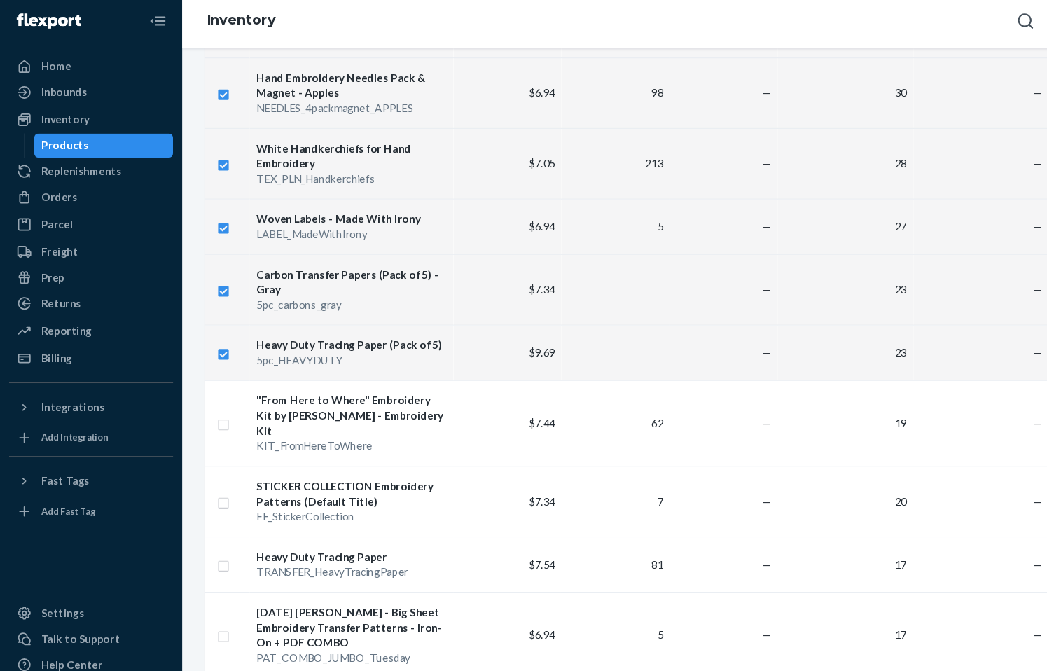
scroll to position [1538, 0]
click at [207, 387] on input "checkbox" at bounding box center [205, 394] width 11 height 15
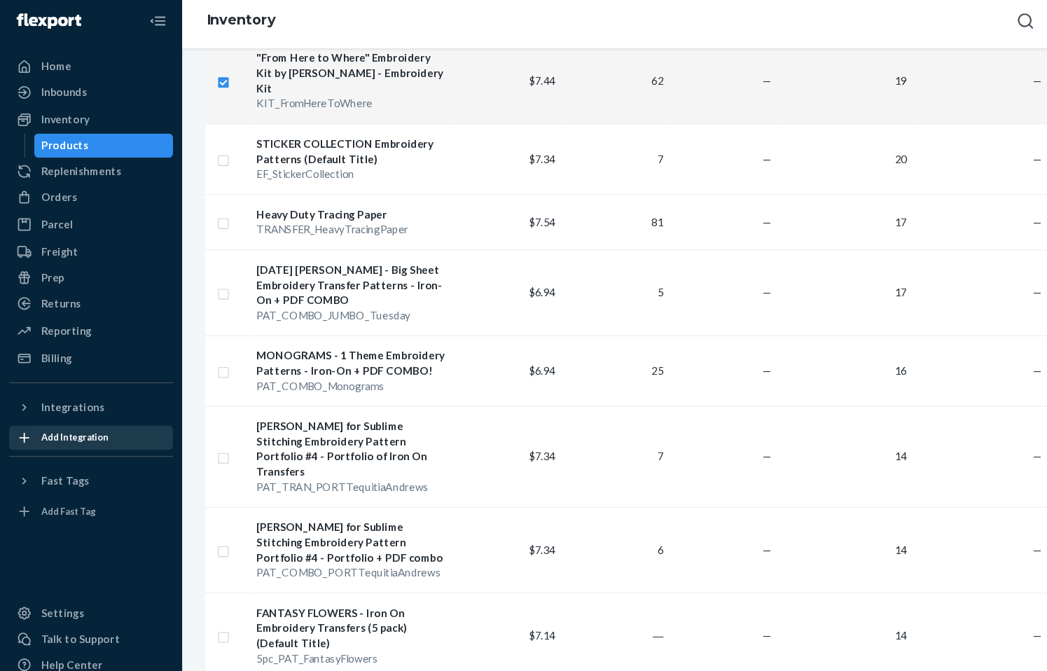
scroll to position [1853, 0]
click at [203, 505] on input "checkbox" at bounding box center [205, 512] width 11 height 15
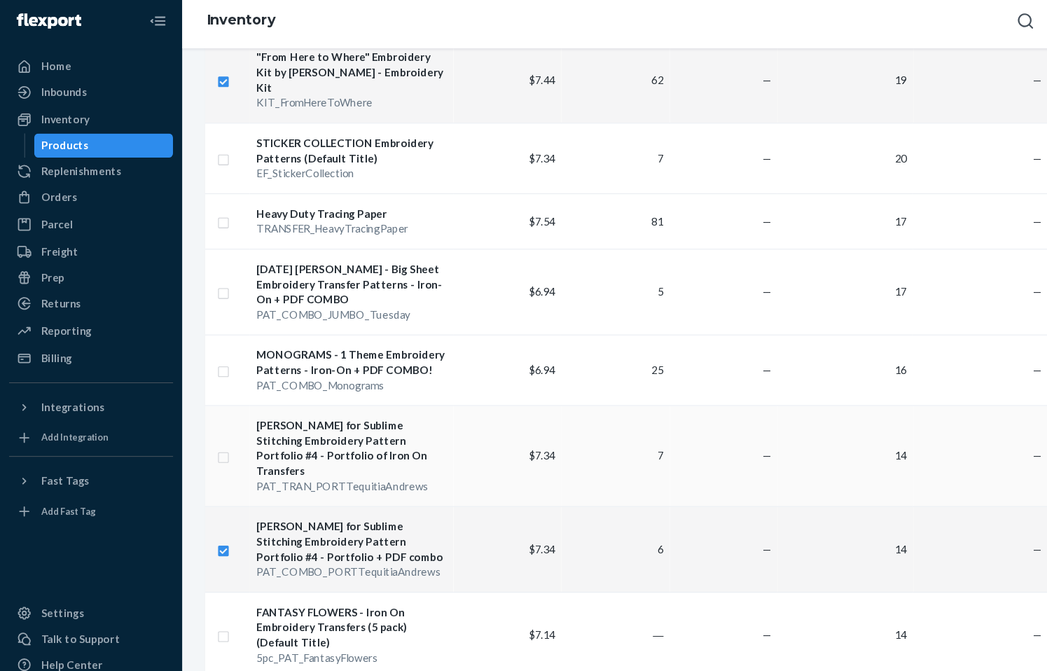
click at [200, 419] on input "checkbox" at bounding box center [205, 426] width 11 height 15
click at [207, 340] on input "checkbox" at bounding box center [205, 347] width 11 height 15
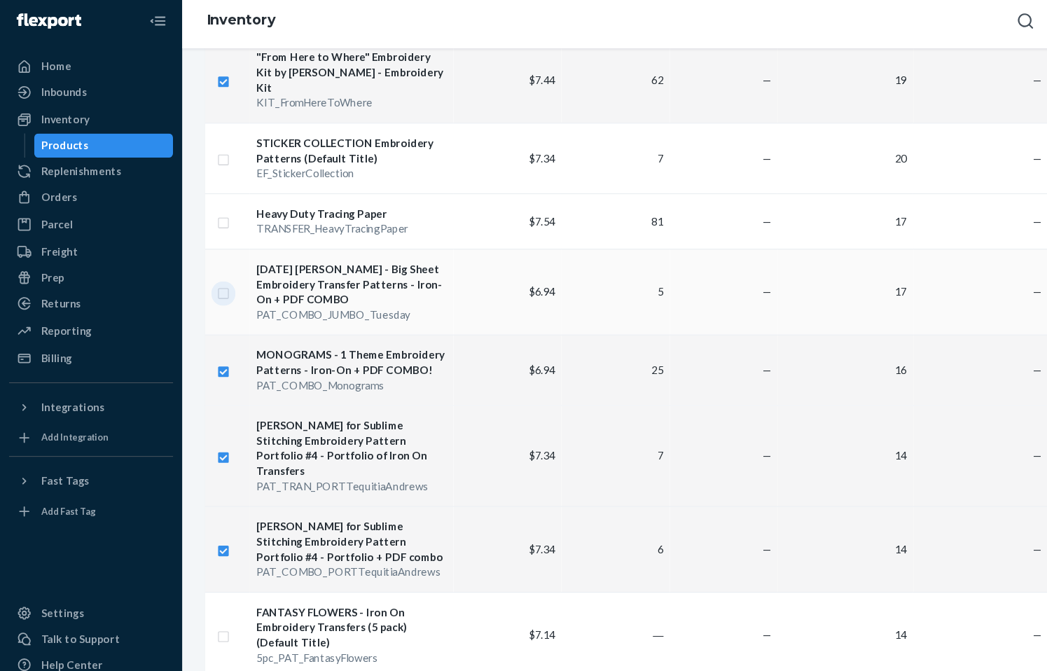
click at [207, 268] on input "checkbox" at bounding box center [205, 275] width 11 height 15
click at [206, 202] on input "checkbox" at bounding box center [205, 209] width 11 height 15
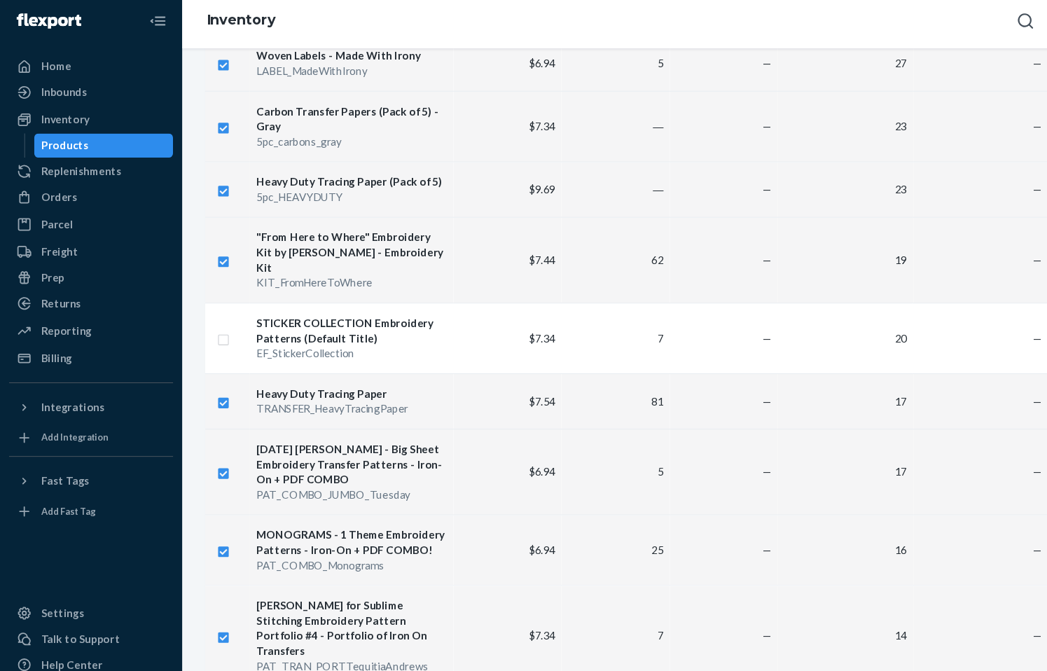
scroll to position [1684, 0]
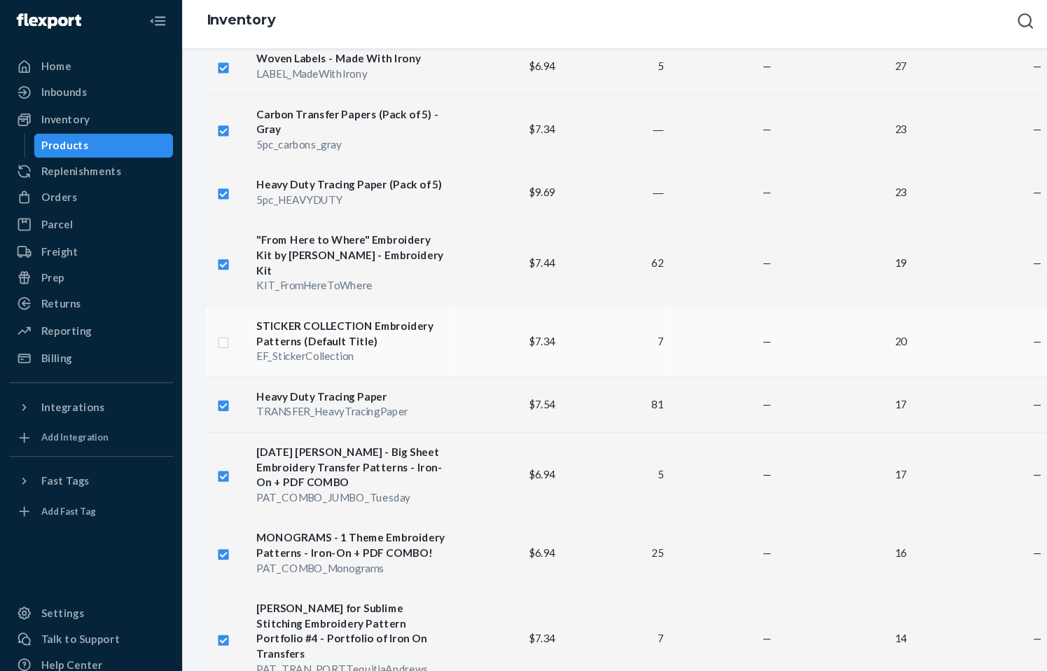
click at [209, 313] on input "checkbox" at bounding box center [205, 320] width 11 height 15
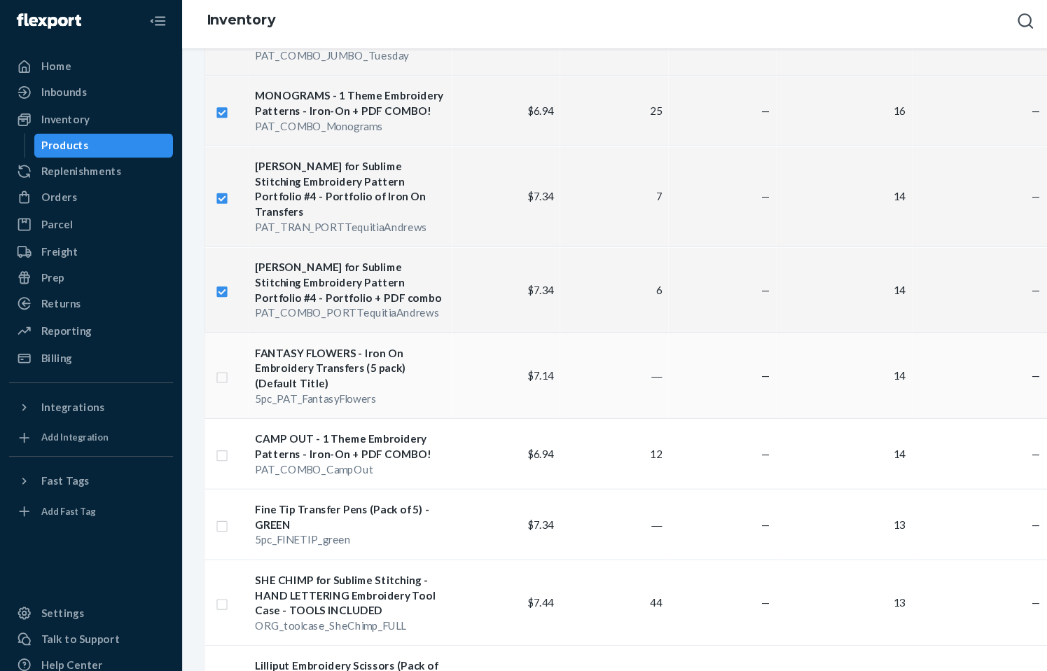
scroll to position [2097, 0]
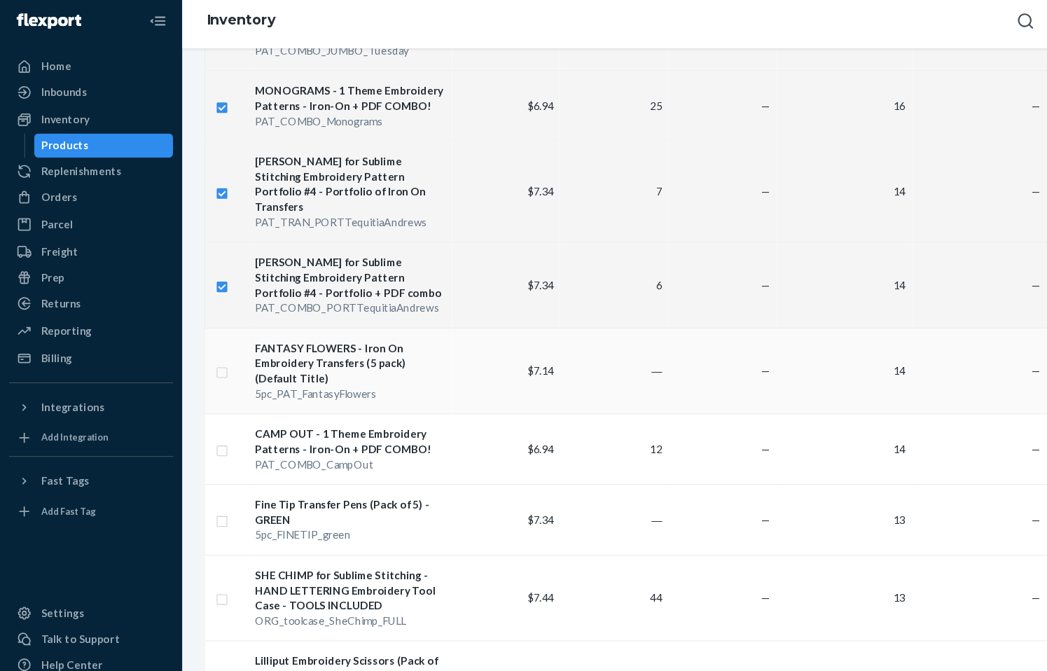
click at [204, 341] on input "checkbox" at bounding box center [205, 348] width 11 height 15
click at [415, 518] on td "SHE CHIMP for Sublime Stitching - HAND LETTERING Embroidery Tool Case - TOOLS I…" at bounding box center [323, 557] width 187 height 79
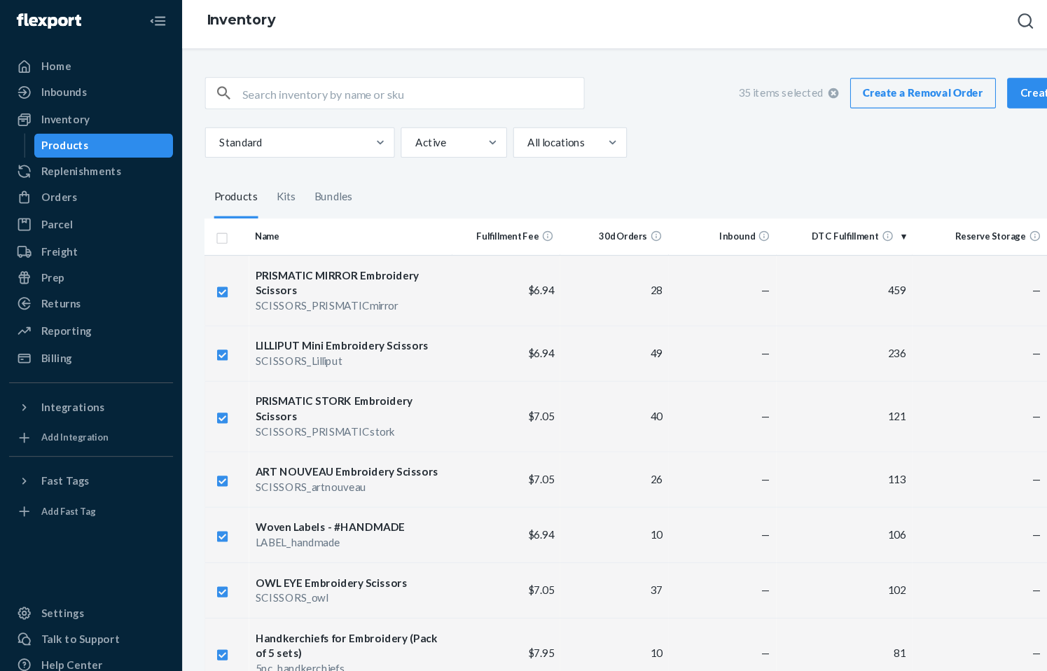
scroll to position [0, 0]
click at [292, 91] on input "text" at bounding box center [381, 92] width 315 height 28
paste input "BIG Needles - MUSHROOMS"
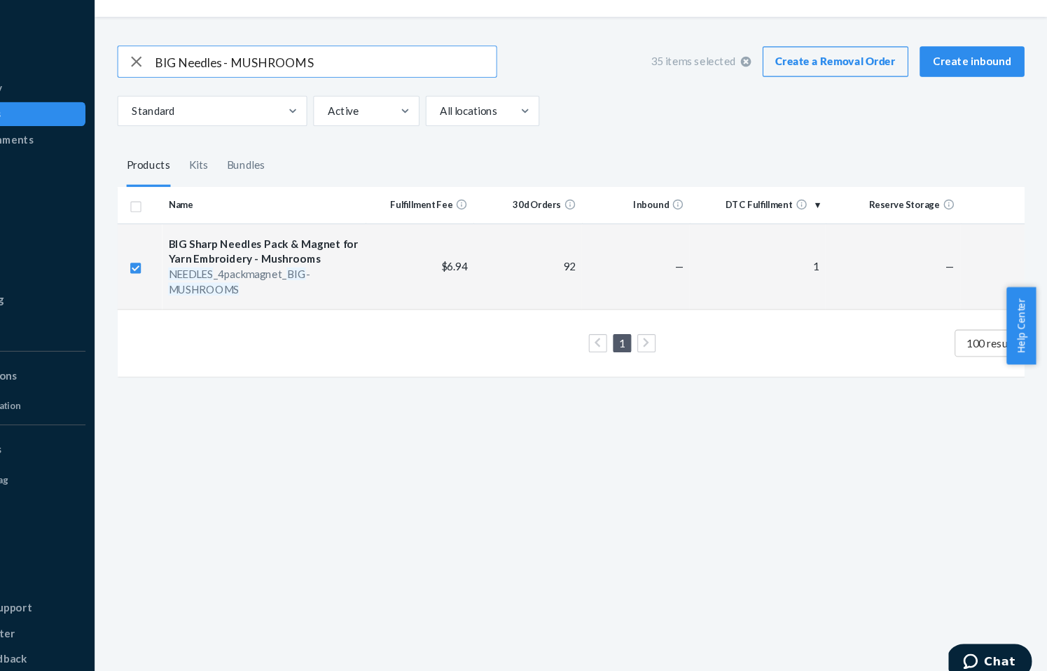
drag, startPoint x: 301, startPoint y: 60, endPoint x: -163, endPoint y: 39, distance: 463.6
click at [0, 39] on html "Home Inbounds Shipping Plans Problems Inventory Products Replenishments Orders …" at bounding box center [523, 335] width 1047 height 671
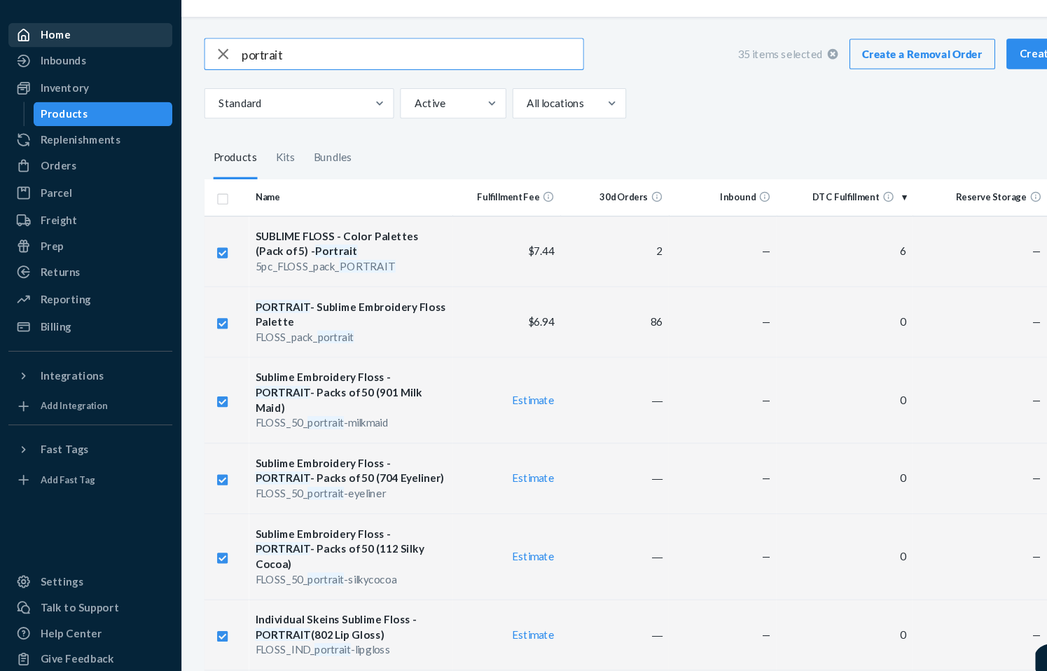
drag, startPoint x: 249, startPoint y: 51, endPoint x: 141, endPoint y: 25, distance: 111.1
click at [141, 25] on div "Home Inbounds Shipping Plans Problems Inventory Products Replenishments Orders …" at bounding box center [523, 335] width 1047 height 671
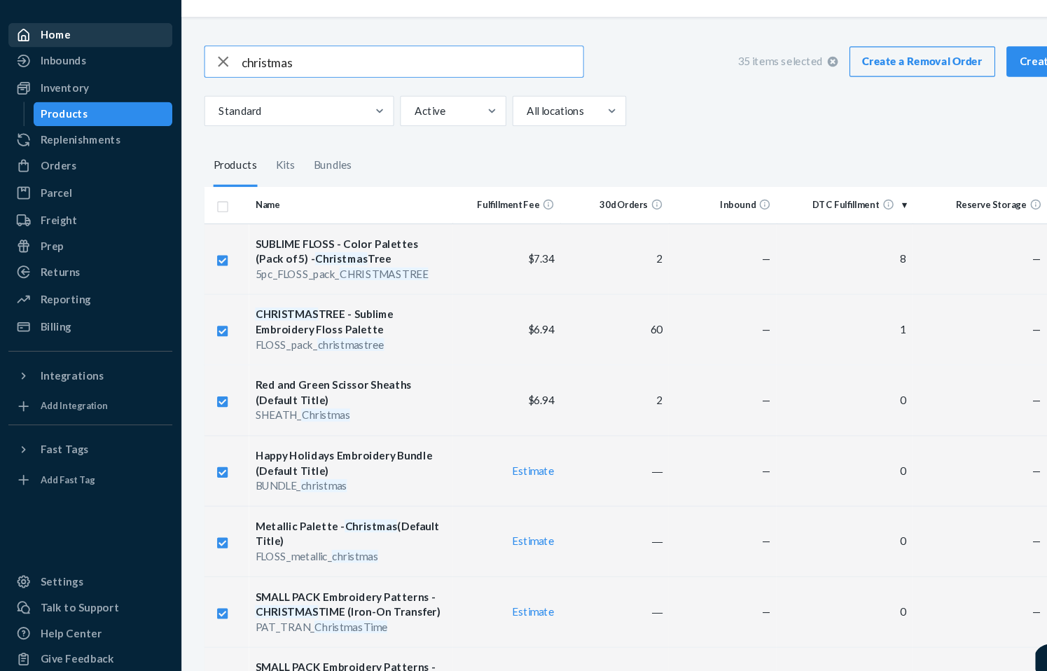
drag, startPoint x: 277, startPoint y: 58, endPoint x: 122, endPoint y: 29, distance: 158.2
click at [122, 29] on div "Home Inbounds Shipping Plans Problems Inventory Products Replenishments Orders …" at bounding box center [523, 335] width 1047 height 671
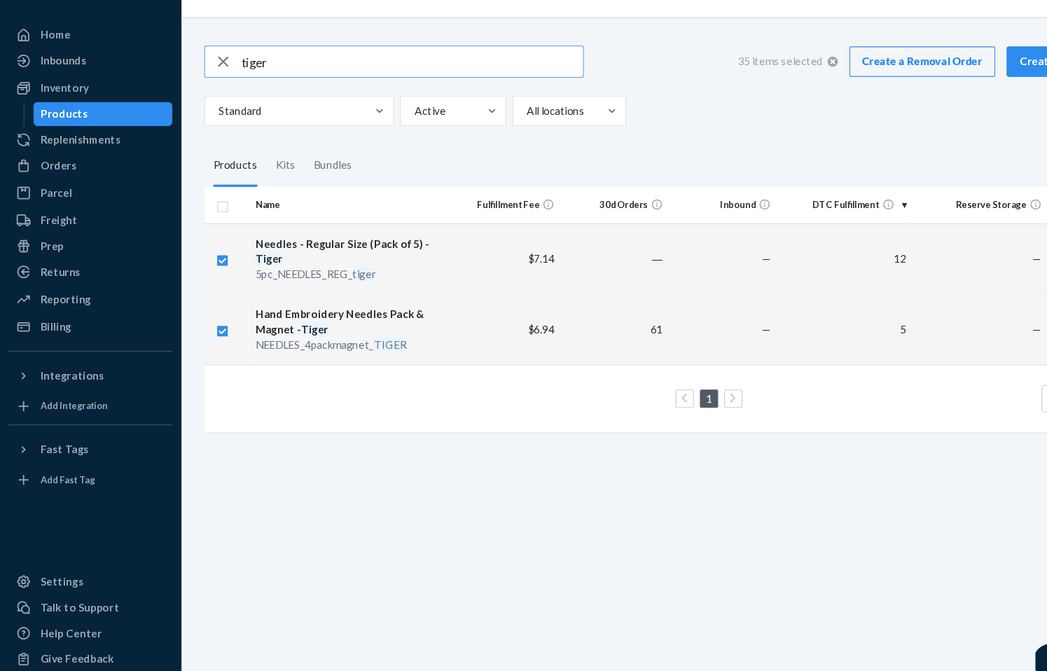
drag, startPoint x: 258, startPoint y: 55, endPoint x: 177, endPoint y: 43, distance: 82.2
click at [177, 50] on div "tiger 35 items selected Create a Removal Order Create inbound Standard Active A…" at bounding box center [607, 360] width 879 height 621
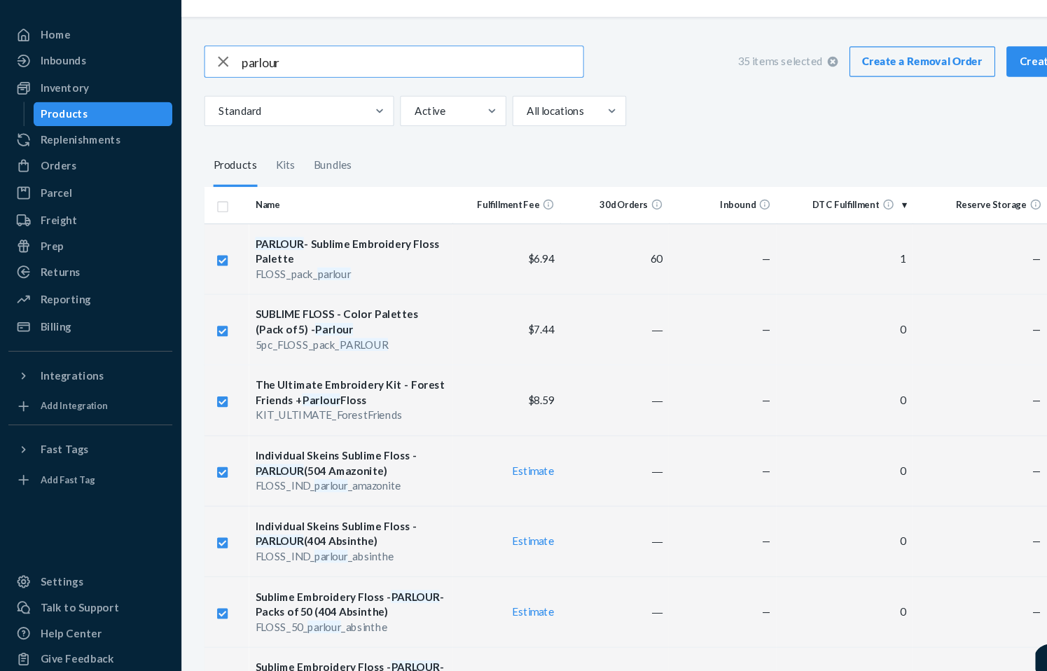
drag, startPoint x: 289, startPoint y: 61, endPoint x: -6, endPoint y: 38, distance: 295.9
click at [0, 38] on html "Home Inbounds Shipping Plans Problems Inventory Products Replenishments Orders …" at bounding box center [523, 335] width 1047 height 671
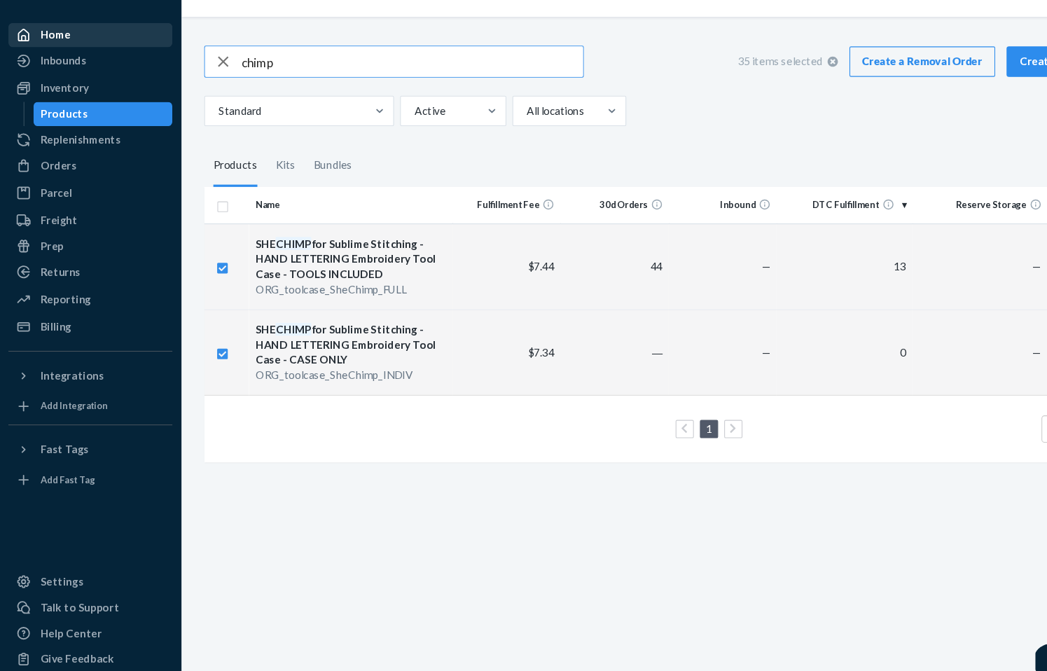
drag, startPoint x: 265, startPoint y: 56, endPoint x: 117, endPoint y: 28, distance: 150.5
click at [117, 28] on div "Home Inbounds Shipping Plans Problems Inventory Products Replenishments Orders …" at bounding box center [523, 335] width 1047 height 671
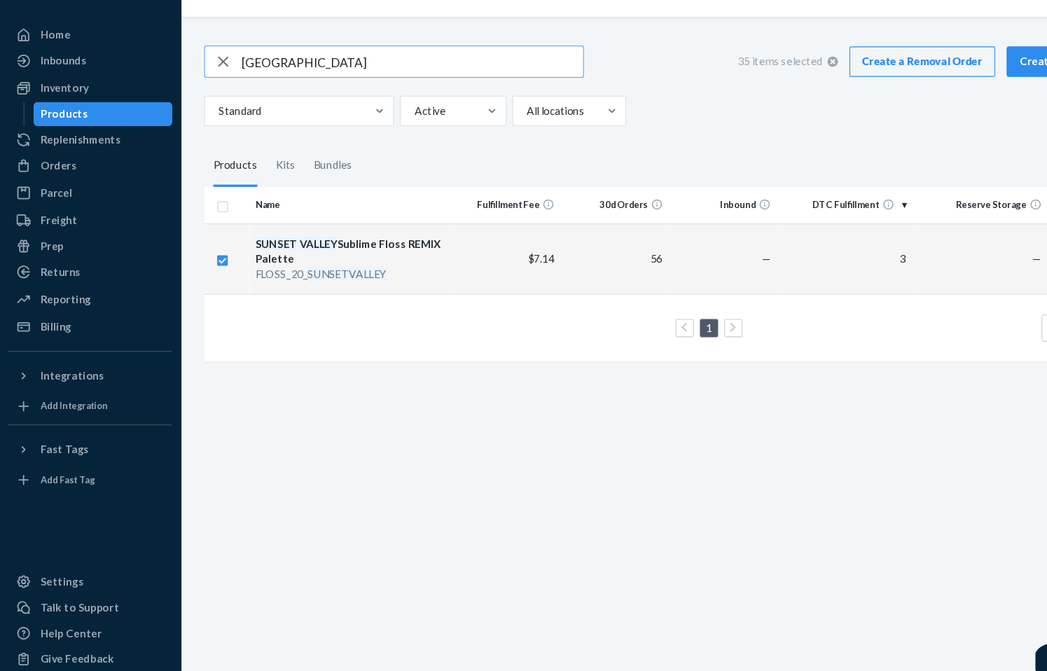
drag, startPoint x: 301, startPoint y: 62, endPoint x: 118, endPoint y: 20, distance: 187.0
click at [118, 20] on div "Home Inbounds Shipping Plans Problems Inventory Products Replenishments Orders …" at bounding box center [523, 335] width 1047 height 671
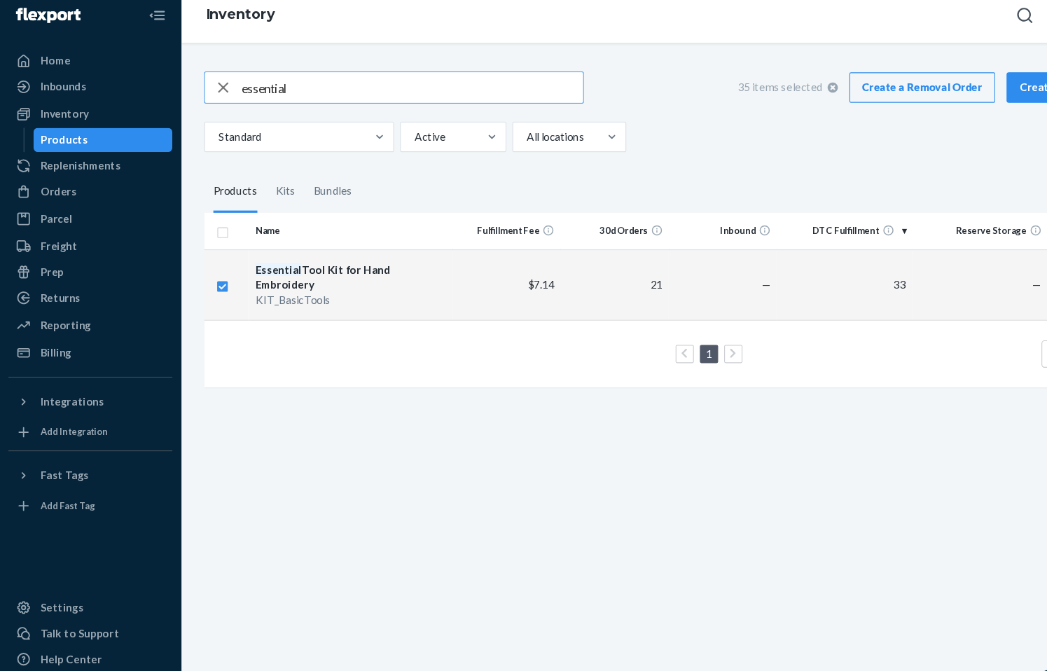
drag, startPoint x: 271, startPoint y: 83, endPoint x: 165, endPoint y: 63, distance: 107.7
click at [165, 63] on div "Home Inbounds Shipping Plans Problems Inventory Products Replenishments Orders …" at bounding box center [523, 335] width 1047 height 671
click at [296, 425] on div "sunset 35 items selected Create a Removal Order Create inbound Standard Active …" at bounding box center [607, 360] width 879 height 621
drag, startPoint x: 255, startPoint y: 84, endPoint x: 175, endPoint y: 67, distance: 81.8
click at [175, 67] on div "sunset 35 items selected Create a Removal Order Create inbound Standard Active …" at bounding box center [607, 360] width 879 height 621
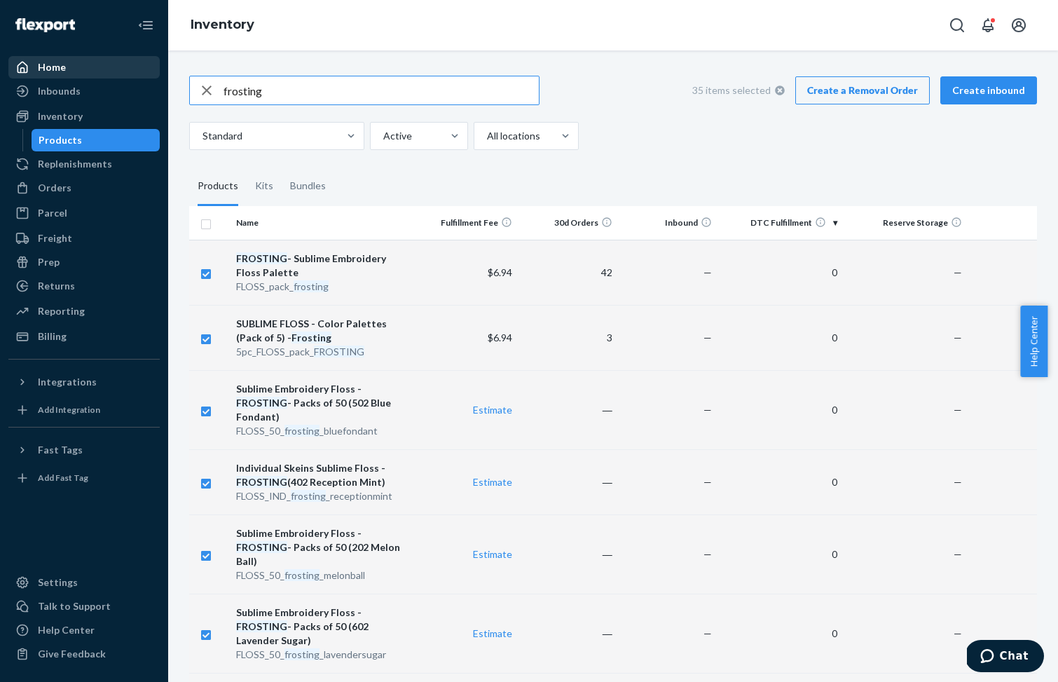
drag, startPoint x: 263, startPoint y: 99, endPoint x: 148, endPoint y: 67, distance: 120.0
click at [148, 67] on div "Home Inbounds Shipping Plans Problems Inventory Products Replenishments Orders …" at bounding box center [529, 341] width 1058 height 682
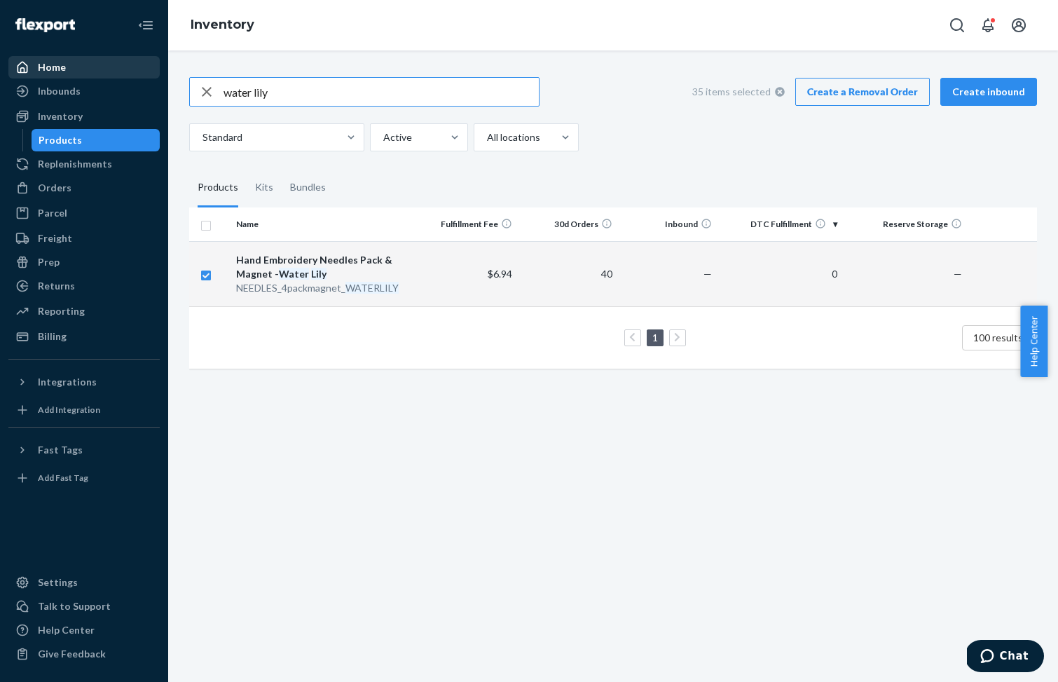
drag, startPoint x: 355, startPoint y: 97, endPoint x: 145, endPoint y: 71, distance: 211.2
click at [145, 71] on div "Home Inbounds Shipping Plans Problems Inventory Products Replenishments Orders …" at bounding box center [529, 341] width 1058 height 682
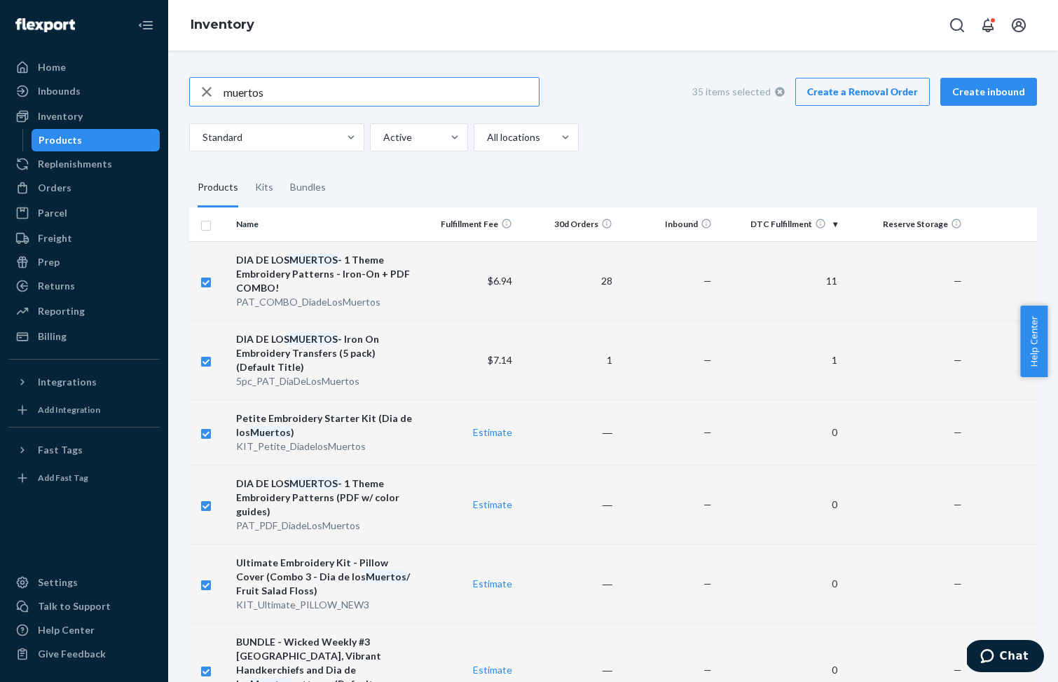
drag, startPoint x: 299, startPoint y: 97, endPoint x: 163, endPoint y: 96, distance: 135.9
click at [163, 96] on div "Home Inbounds Shipping Plans Problems Inventory Products Replenishments Orders …" at bounding box center [529, 341] width 1058 height 682
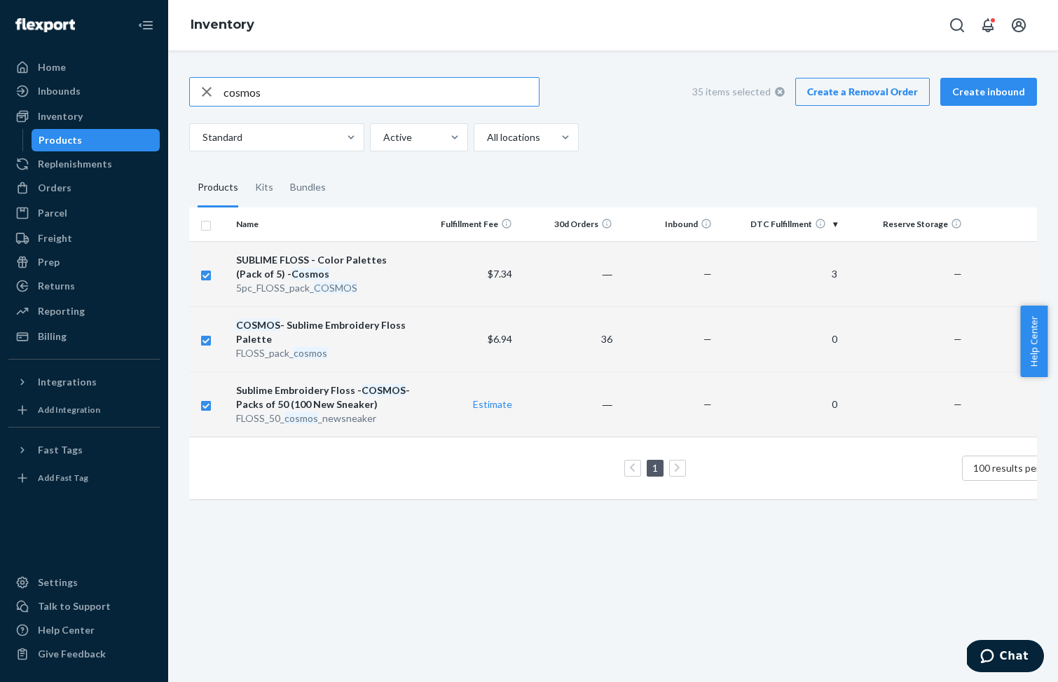
drag, startPoint x: 274, startPoint y: 85, endPoint x: 187, endPoint y: 84, distance: 86.9
click at [187, 84] on div "cosmos 35 items selected Create a Removal Order Create inbound Standard Active …" at bounding box center [613, 286] width 869 height 453
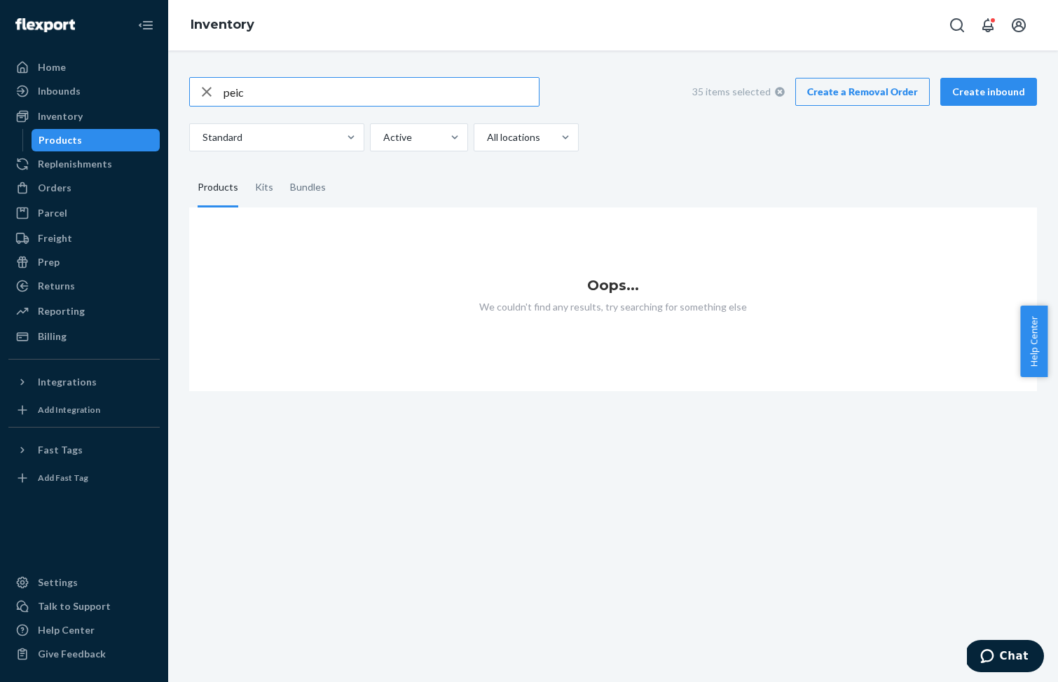
drag, startPoint x: 252, startPoint y: 95, endPoint x: 58, endPoint y: 53, distance: 198.6
click at [58, 53] on div "Home Inbounds Shipping Plans Problems Inventory Products Replenishments Orders …" at bounding box center [529, 341] width 1058 height 682
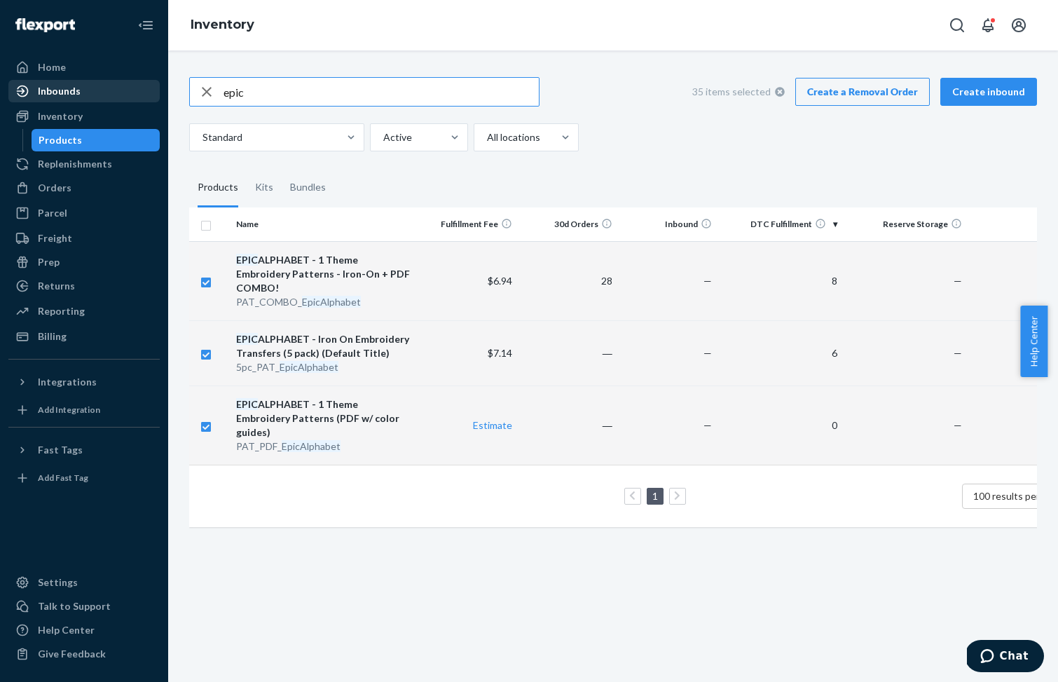
drag, startPoint x: 268, startPoint y: 98, endPoint x: 128, endPoint y: 88, distance: 140.5
click at [128, 88] on div "Home Inbounds Shipping Plans Problems Inventory Products Replenishments Orders …" at bounding box center [529, 341] width 1058 height 682
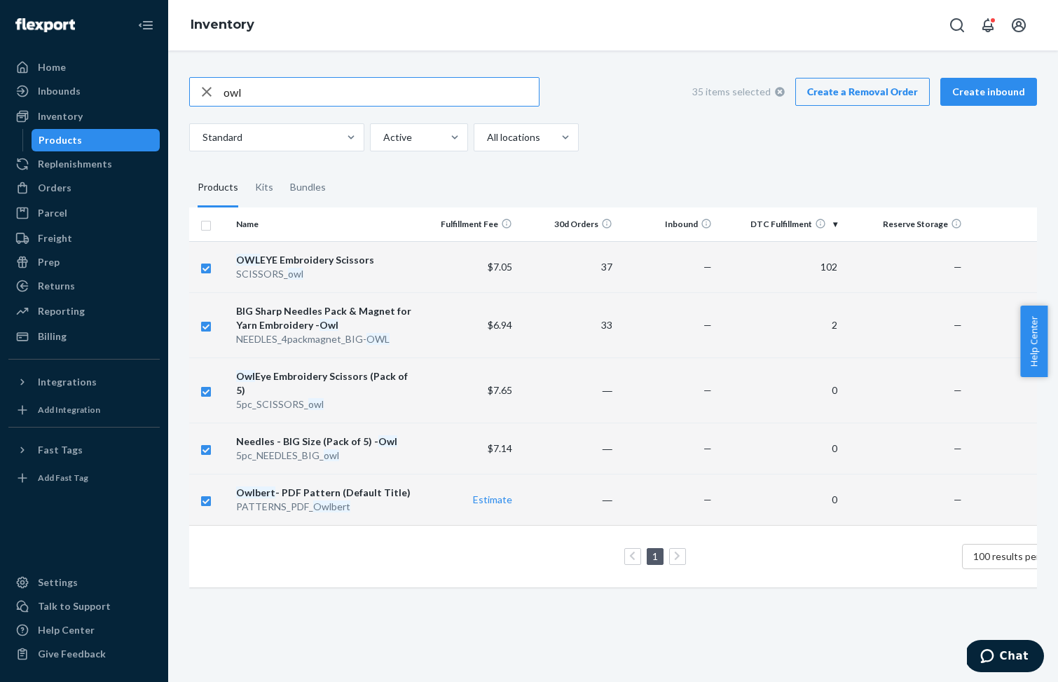
drag, startPoint x: 251, startPoint y: 92, endPoint x: 177, endPoint y: 90, distance: 74.3
click at [177, 90] on div "owl 35 items selected Create a Removal Order Create inbound Standard Active All…" at bounding box center [613, 365] width 890 height 631
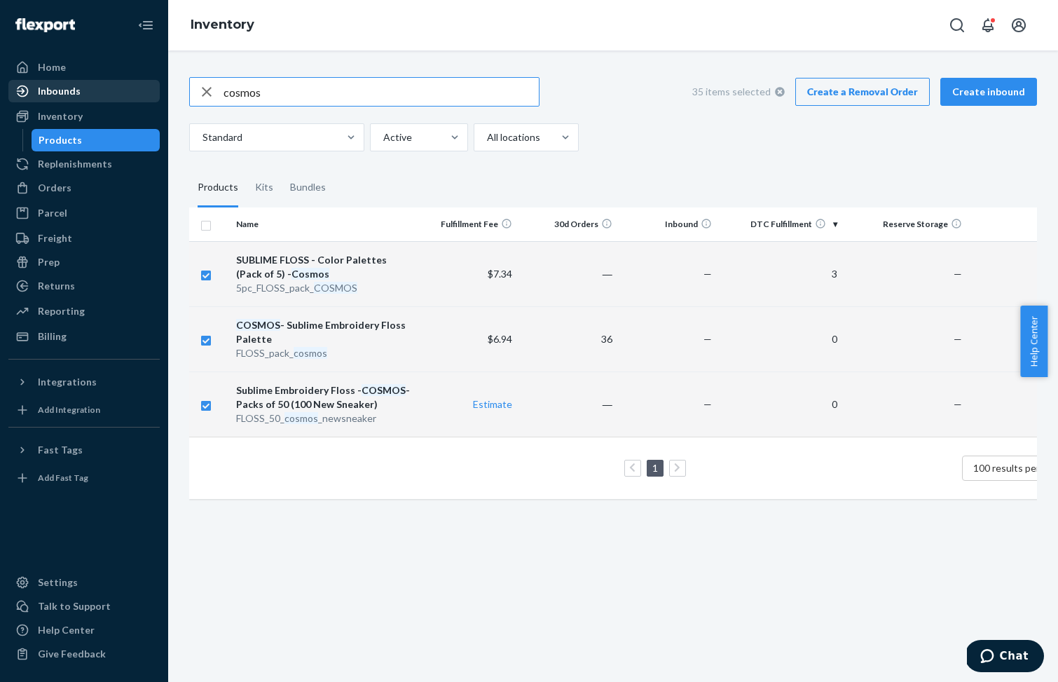
drag, startPoint x: 282, startPoint y: 97, endPoint x: 109, endPoint y: 82, distance: 173.7
click at [109, 82] on div "Home Inbounds Shipping Plans Problems Inventory Products Replenishments Orders …" at bounding box center [529, 341] width 1058 height 682
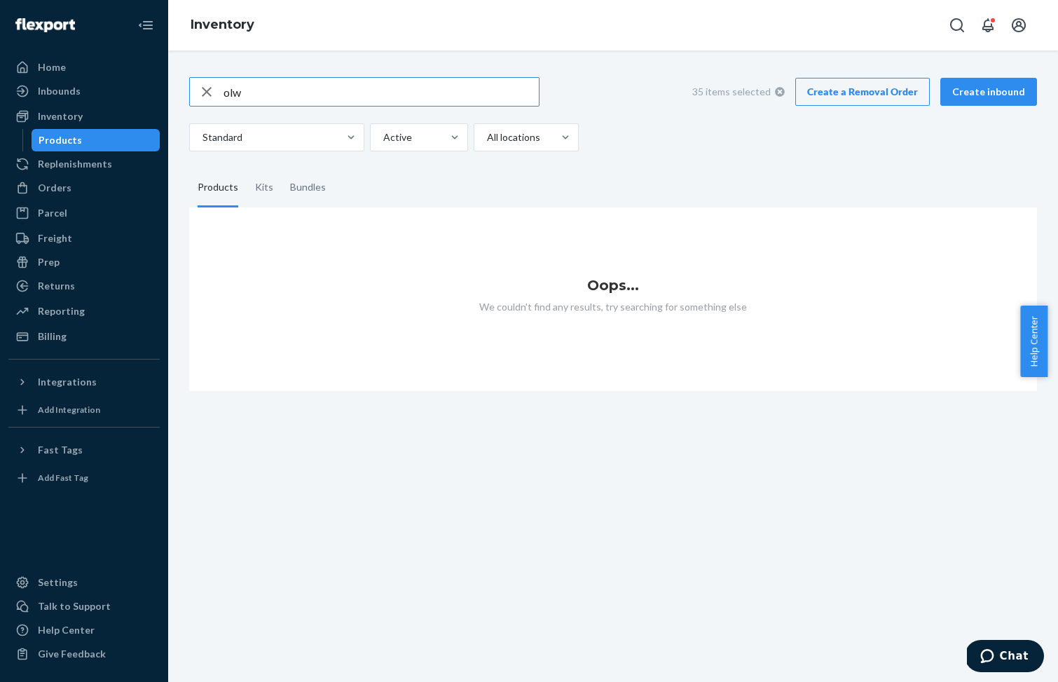
drag, startPoint x: 226, startPoint y: 96, endPoint x: 261, endPoint y: 118, distance: 41.6
click at [261, 118] on div "olw 35 items selected Create a Removal Order Create inbound Standard Active All…" at bounding box center [613, 114] width 848 height 74
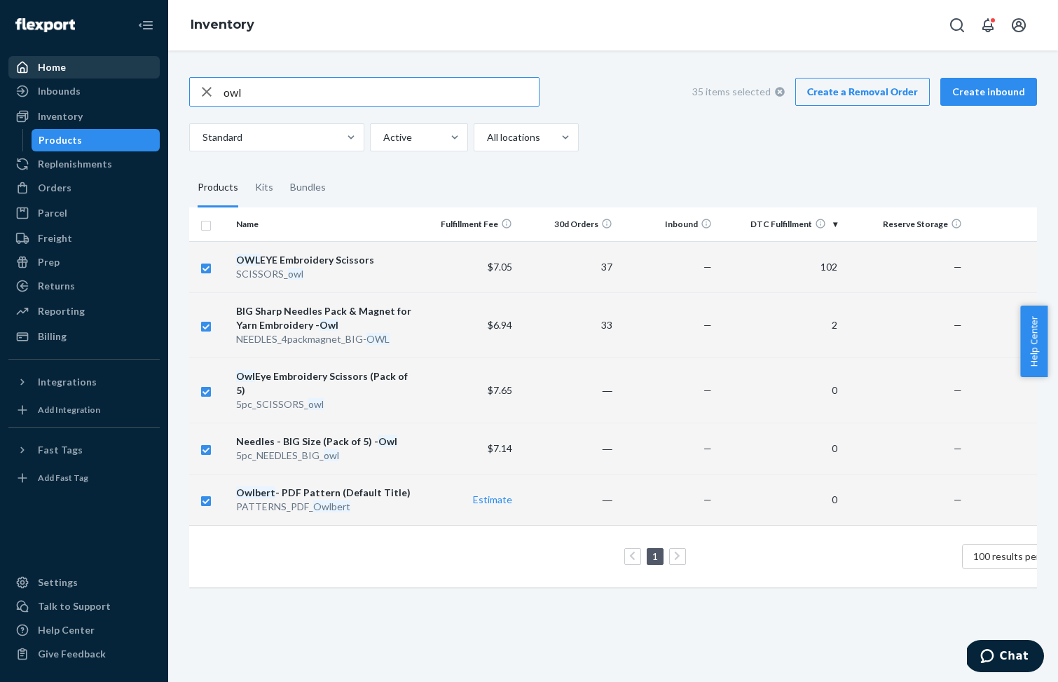
drag, startPoint x: 253, startPoint y: 98, endPoint x: 146, endPoint y: 77, distance: 109.2
click at [146, 77] on div "Home Inbounds Shipping Plans Problems Inventory Products Replenishments Orders …" at bounding box center [529, 341] width 1058 height 682
